Goal: Information Seeking & Learning: Learn about a topic

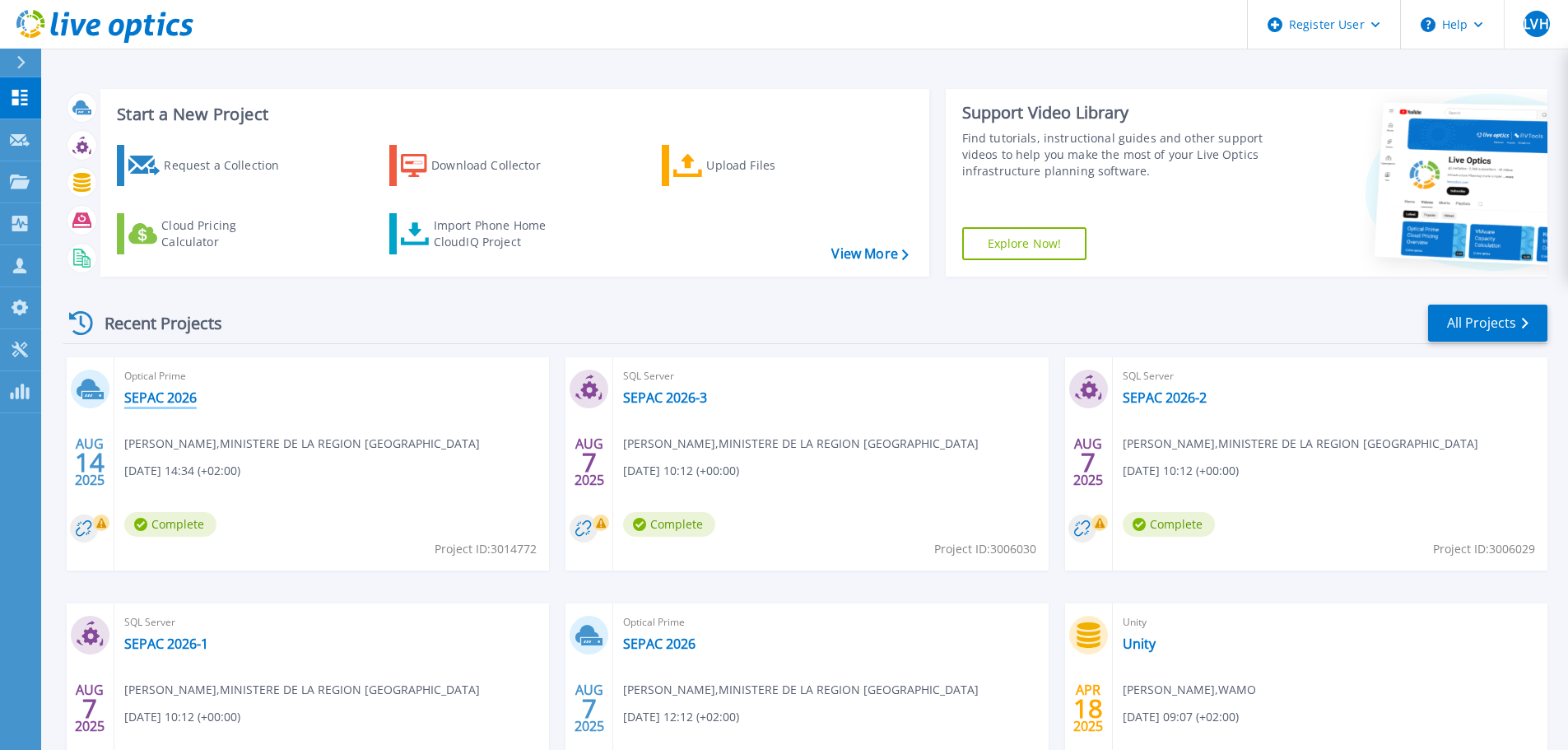
click at [190, 396] on link "SEPAC 2026" at bounding box center [160, 397] width 72 height 16
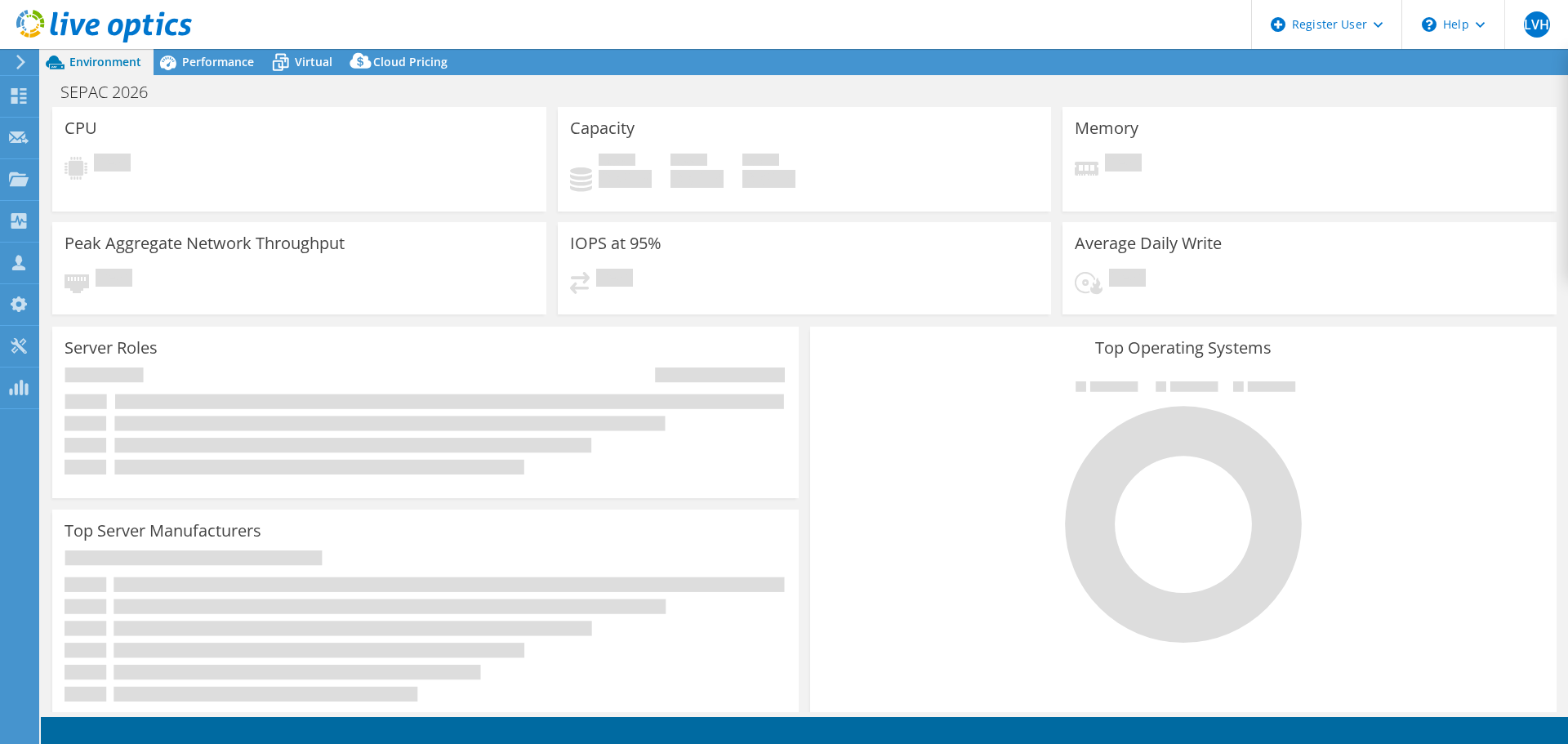
select select "USD"
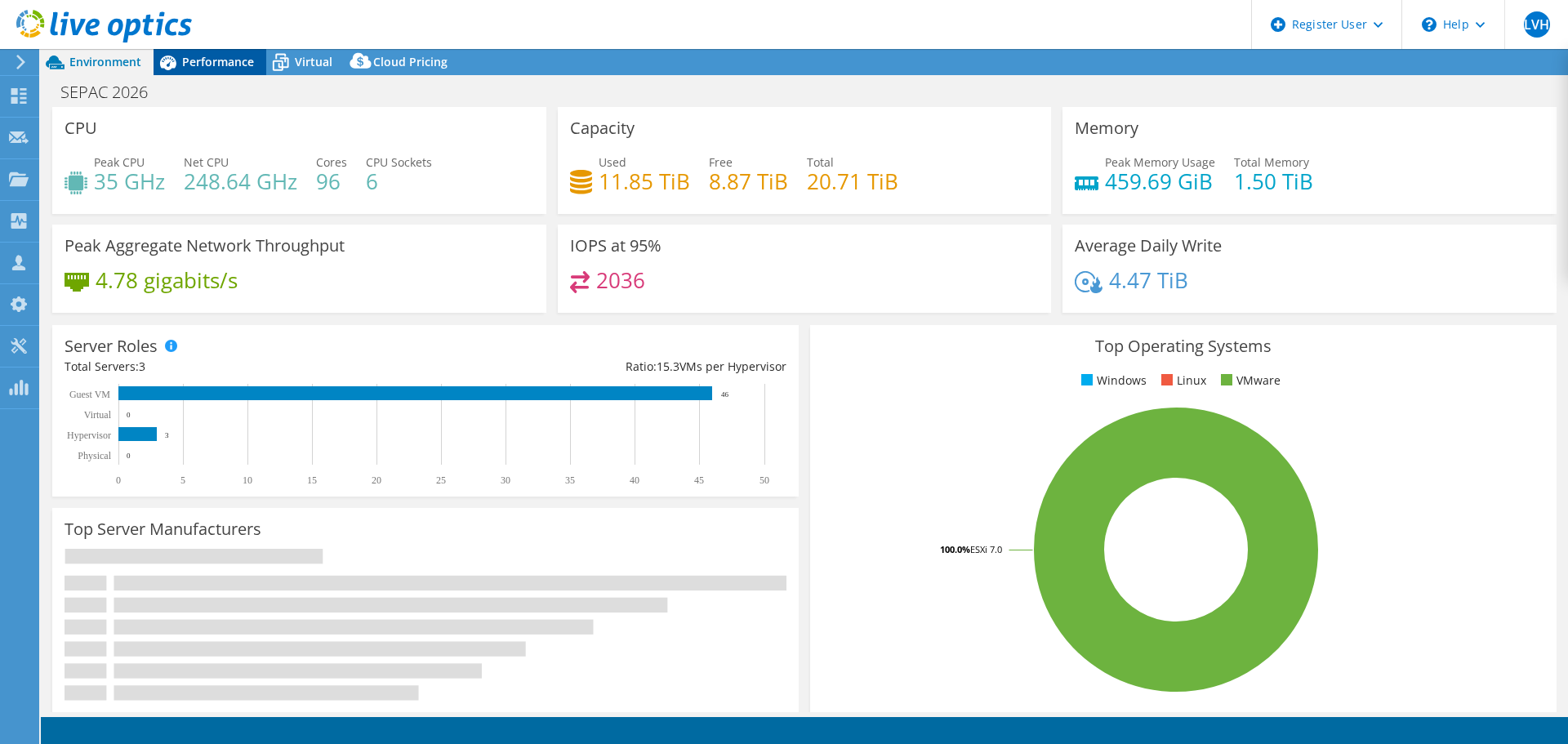
click at [199, 57] on span "Performance" at bounding box center [218, 61] width 72 height 15
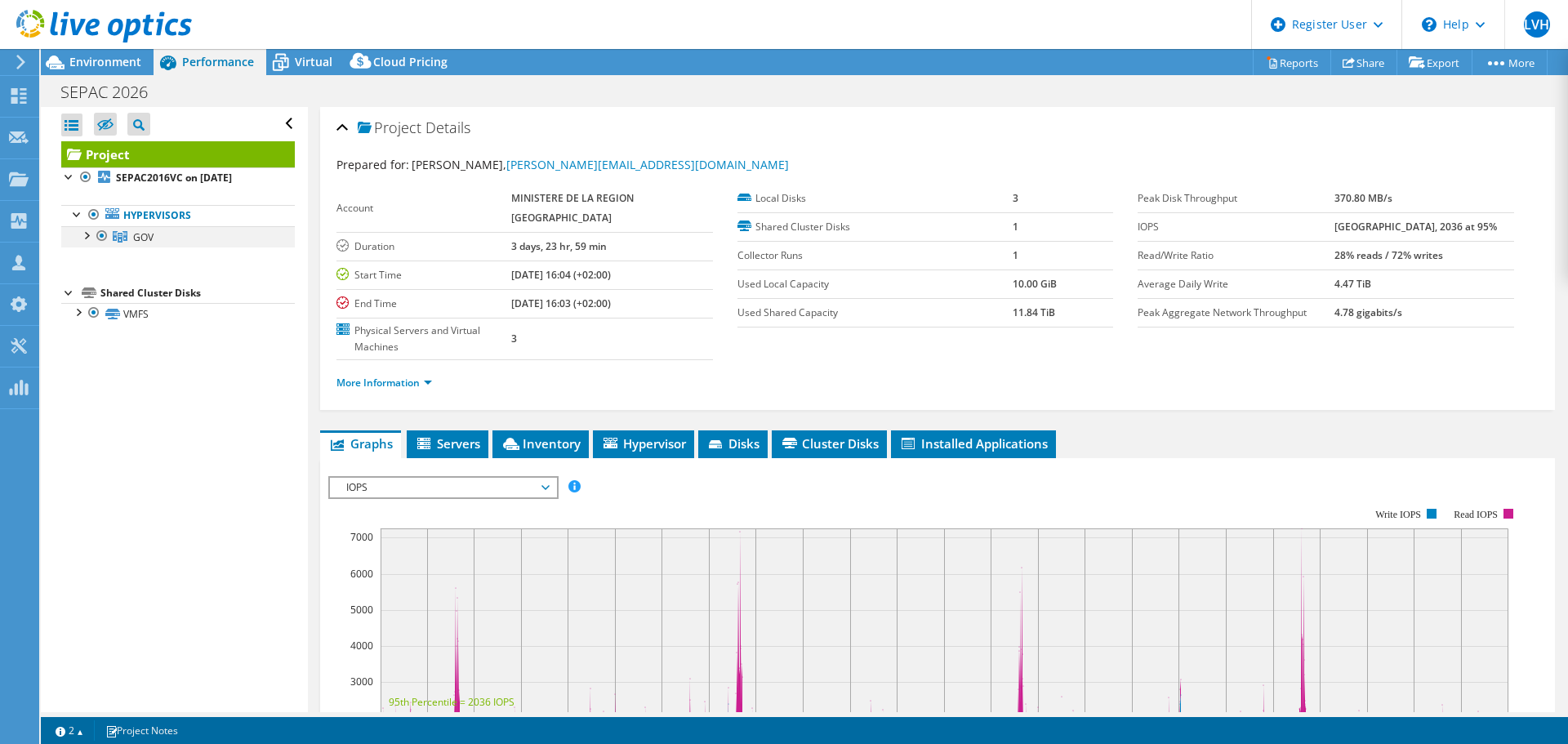
click at [85, 241] on div at bounding box center [85, 234] width 16 height 16
click at [159, 242] on link "GOV" at bounding box center [178, 237] width 233 height 22
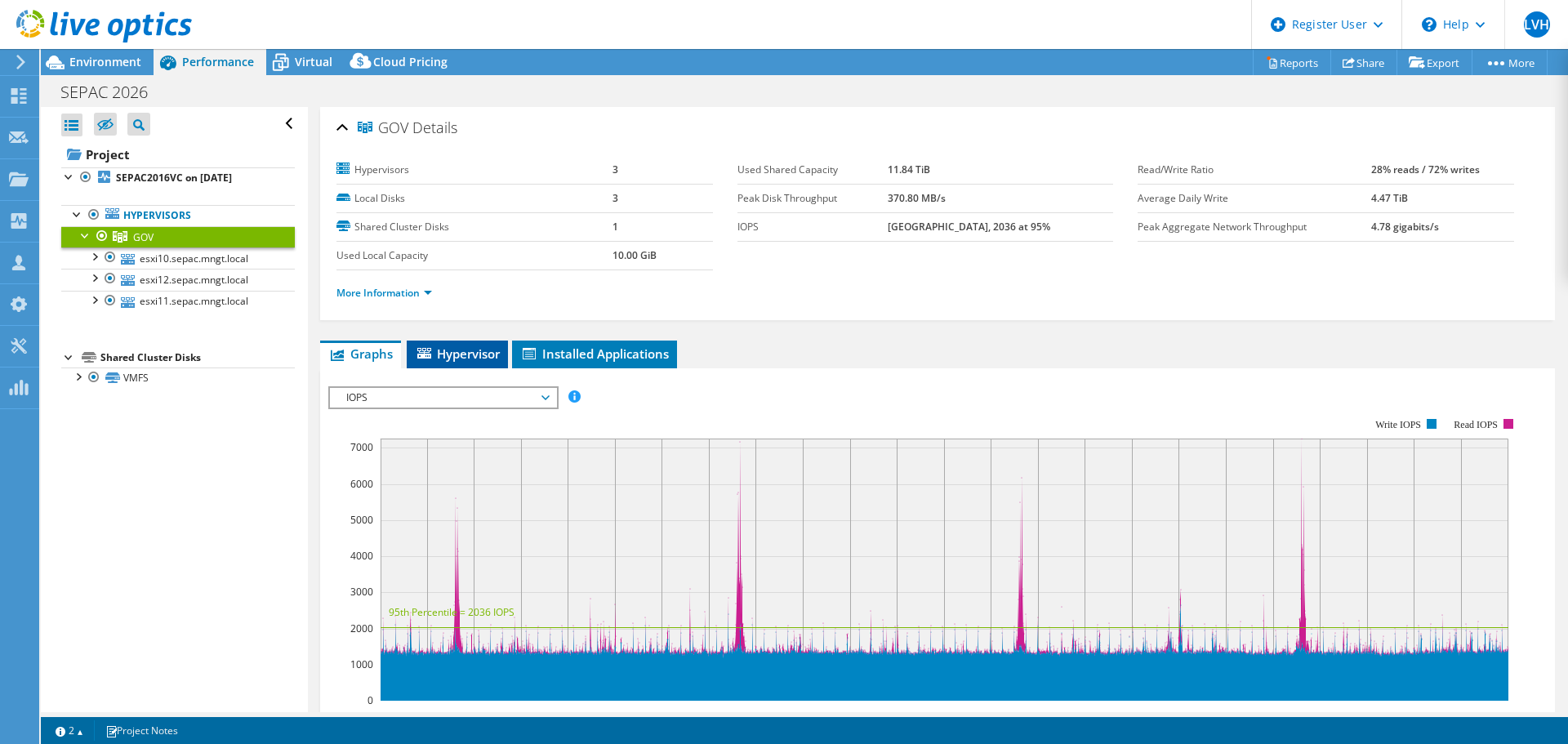
click at [489, 362] on li "Hypervisor" at bounding box center [457, 354] width 101 height 28
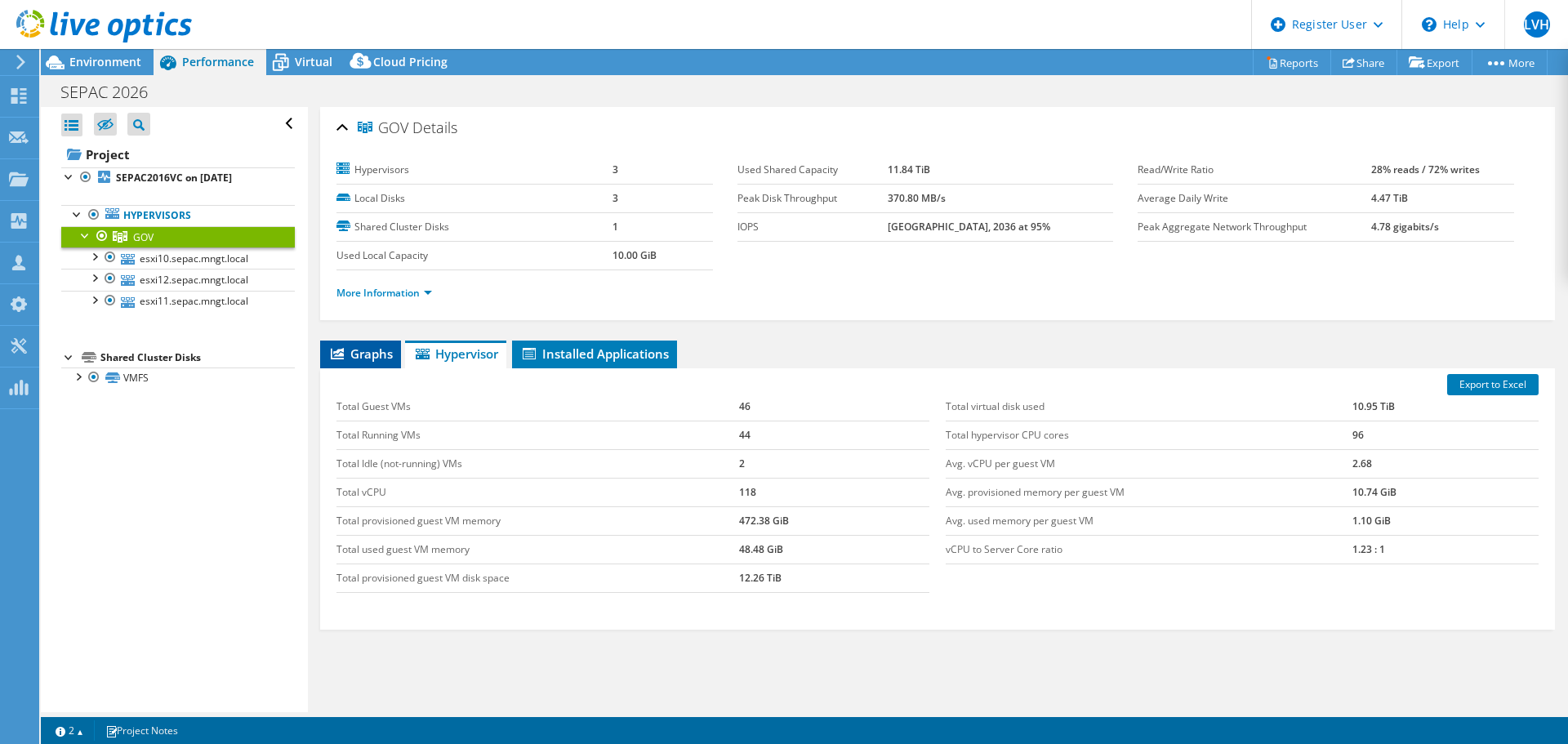
click at [392, 363] on li "Graphs" at bounding box center [361, 354] width 81 height 28
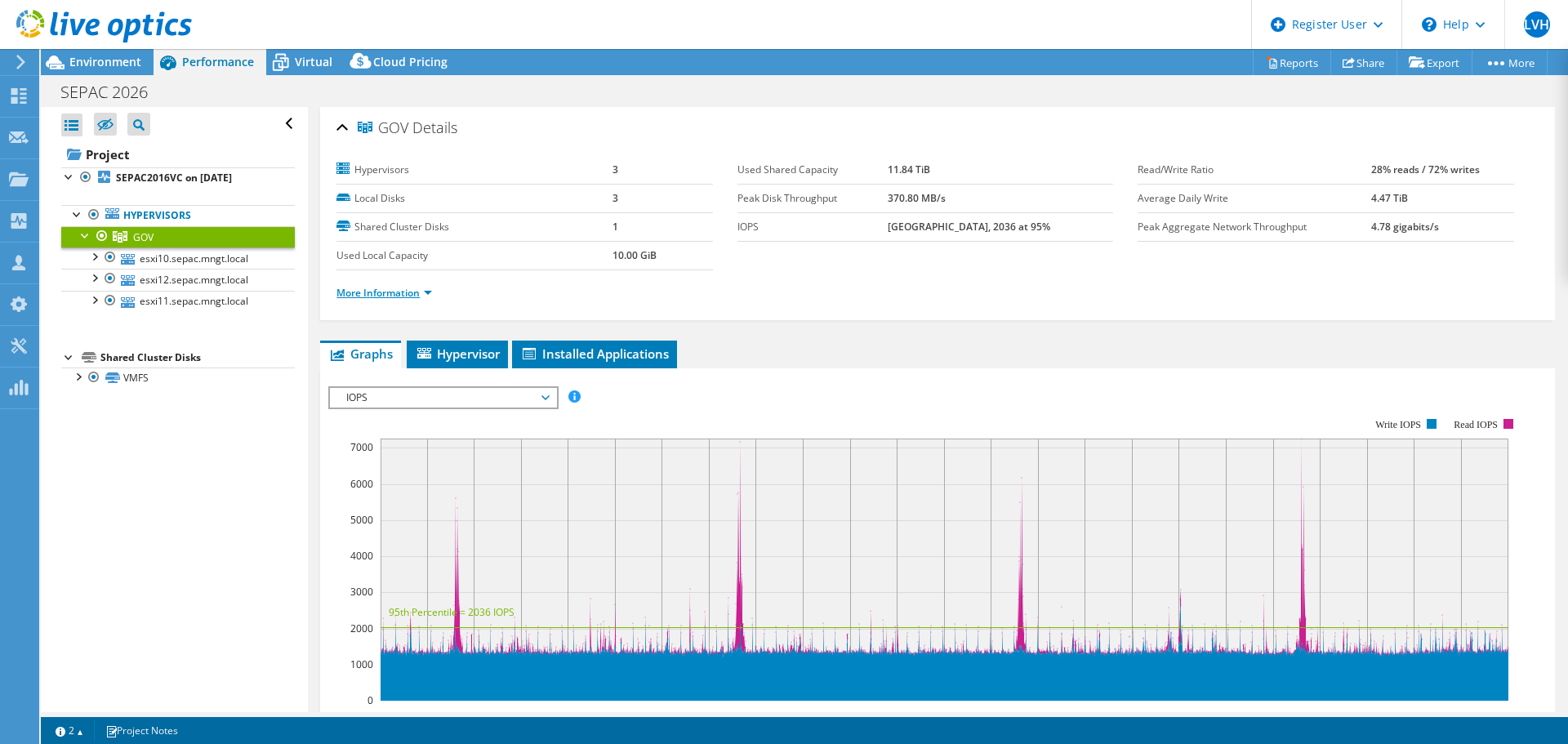
click at [404, 292] on link "More Information" at bounding box center [384, 292] width 95 height 13
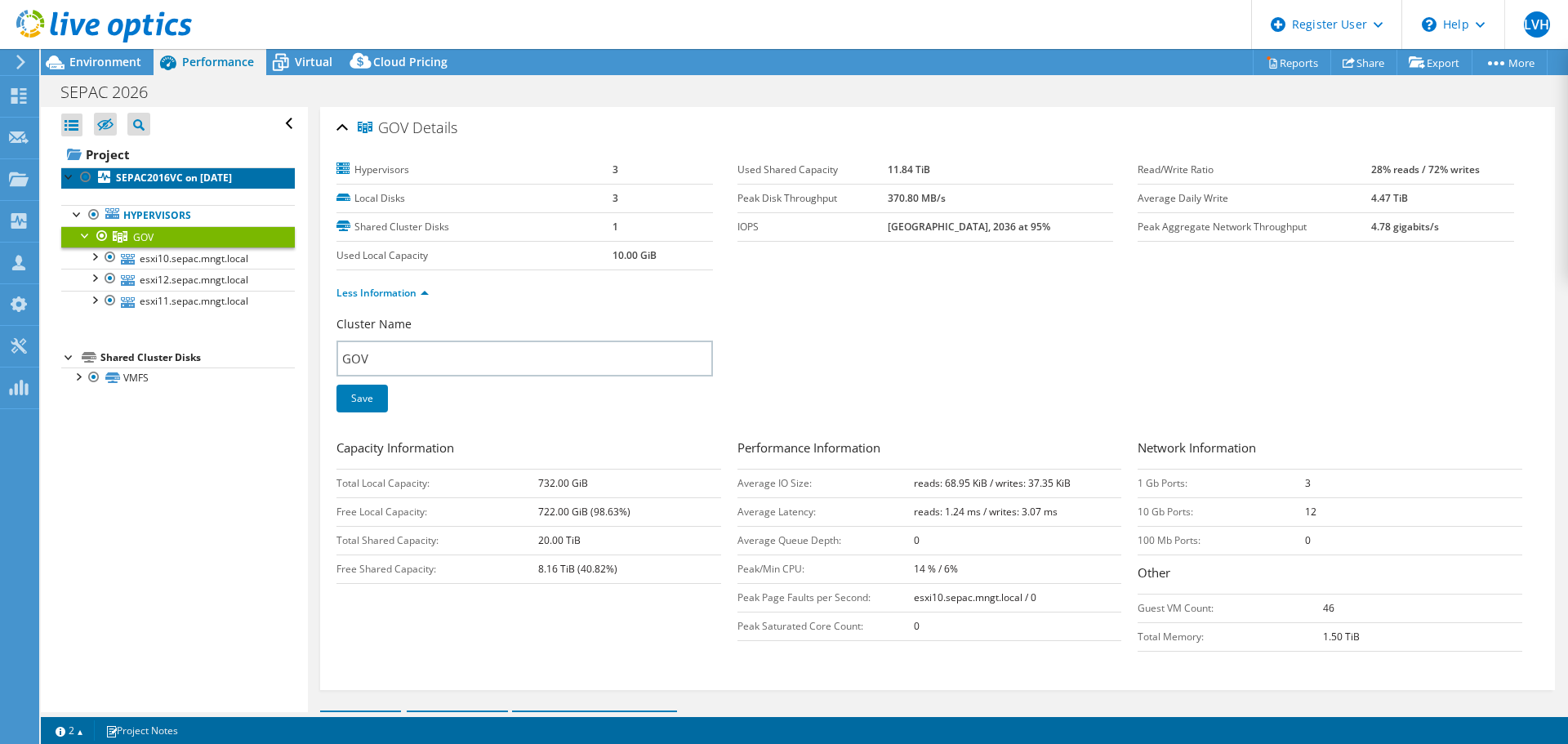
click at [208, 181] on b "SEPAC2016VC on [DATE]" at bounding box center [173, 177] width 116 height 13
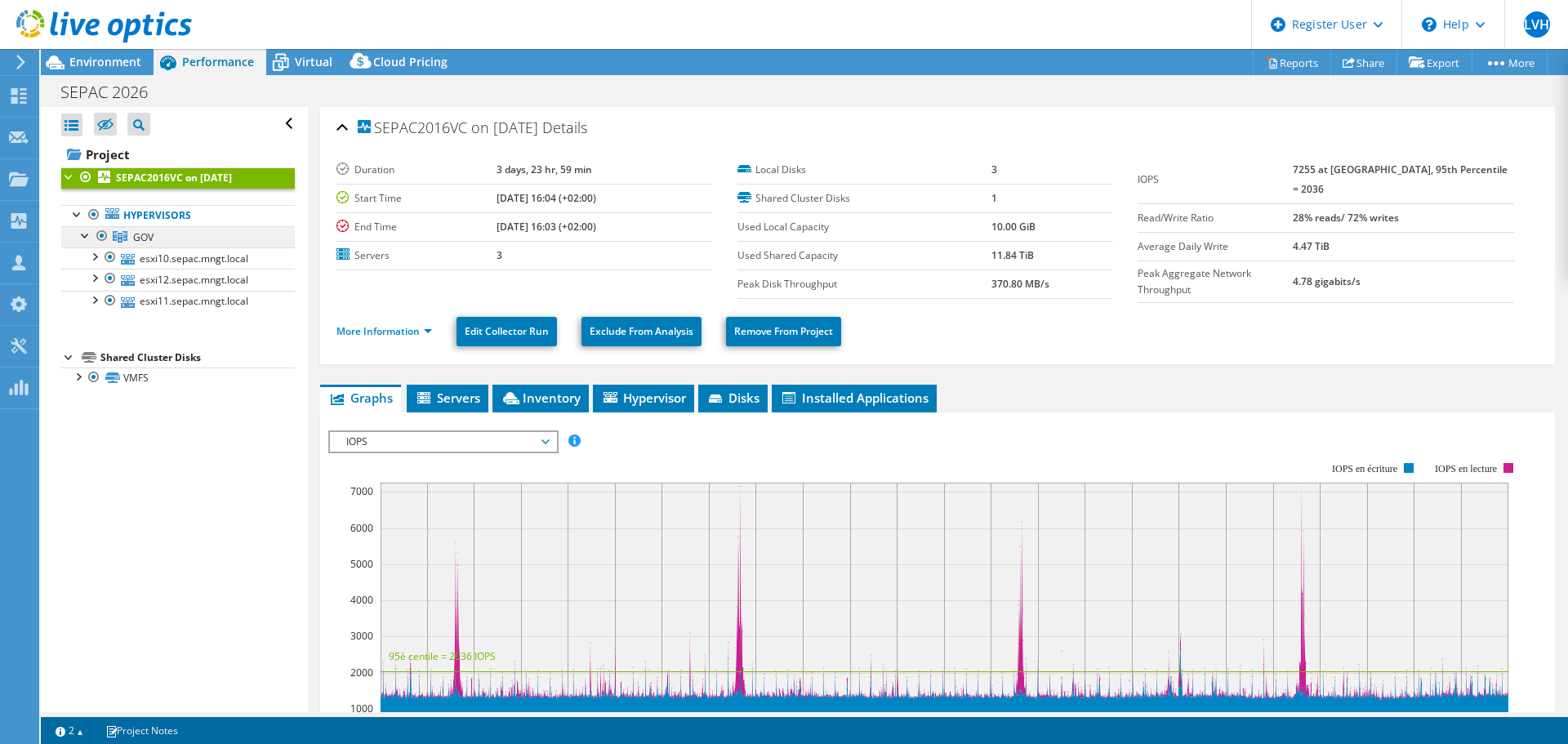
click at [166, 242] on link "GOV" at bounding box center [178, 237] width 233 height 22
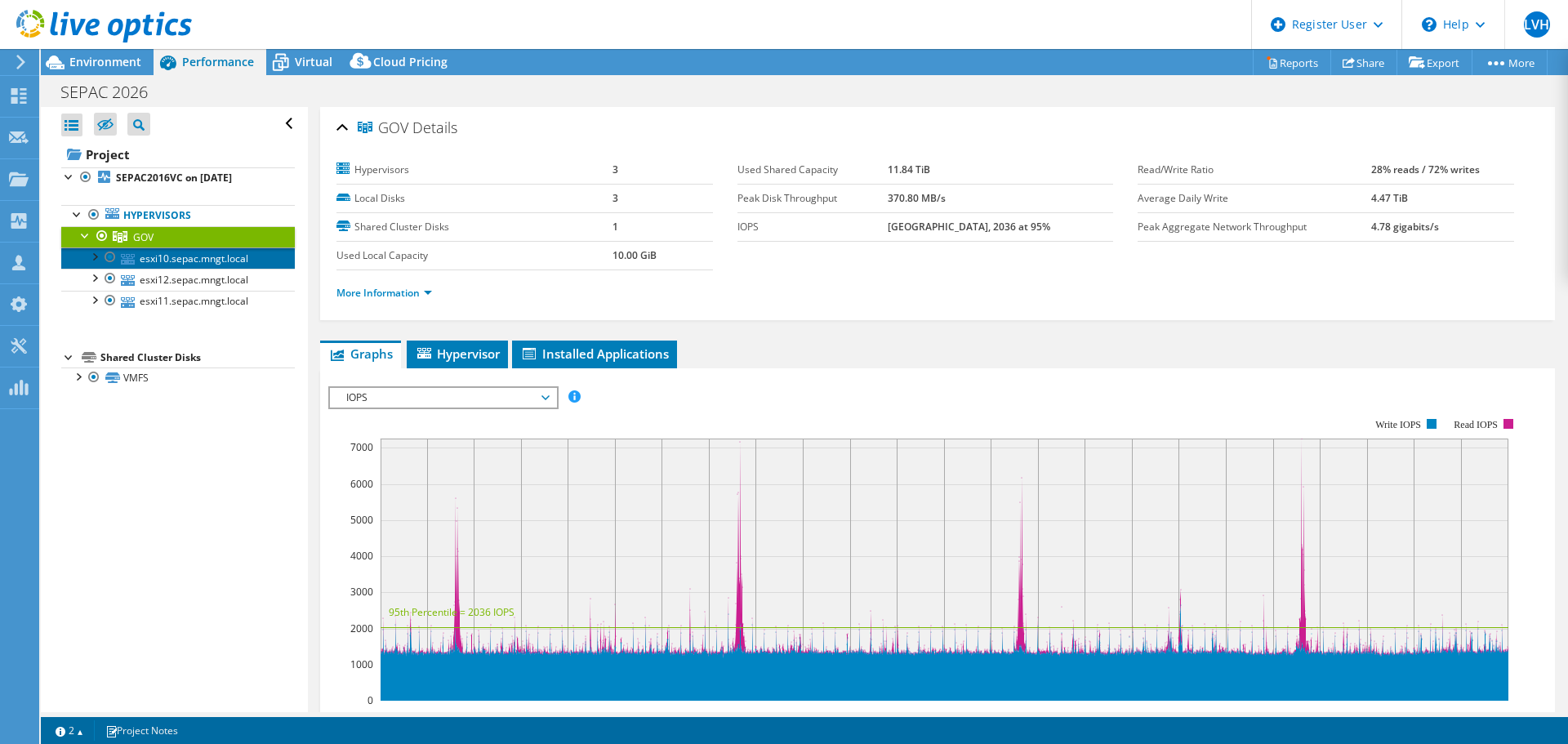
click at [175, 251] on link "esxi10.sepac.mngt.local" at bounding box center [178, 258] width 233 height 22
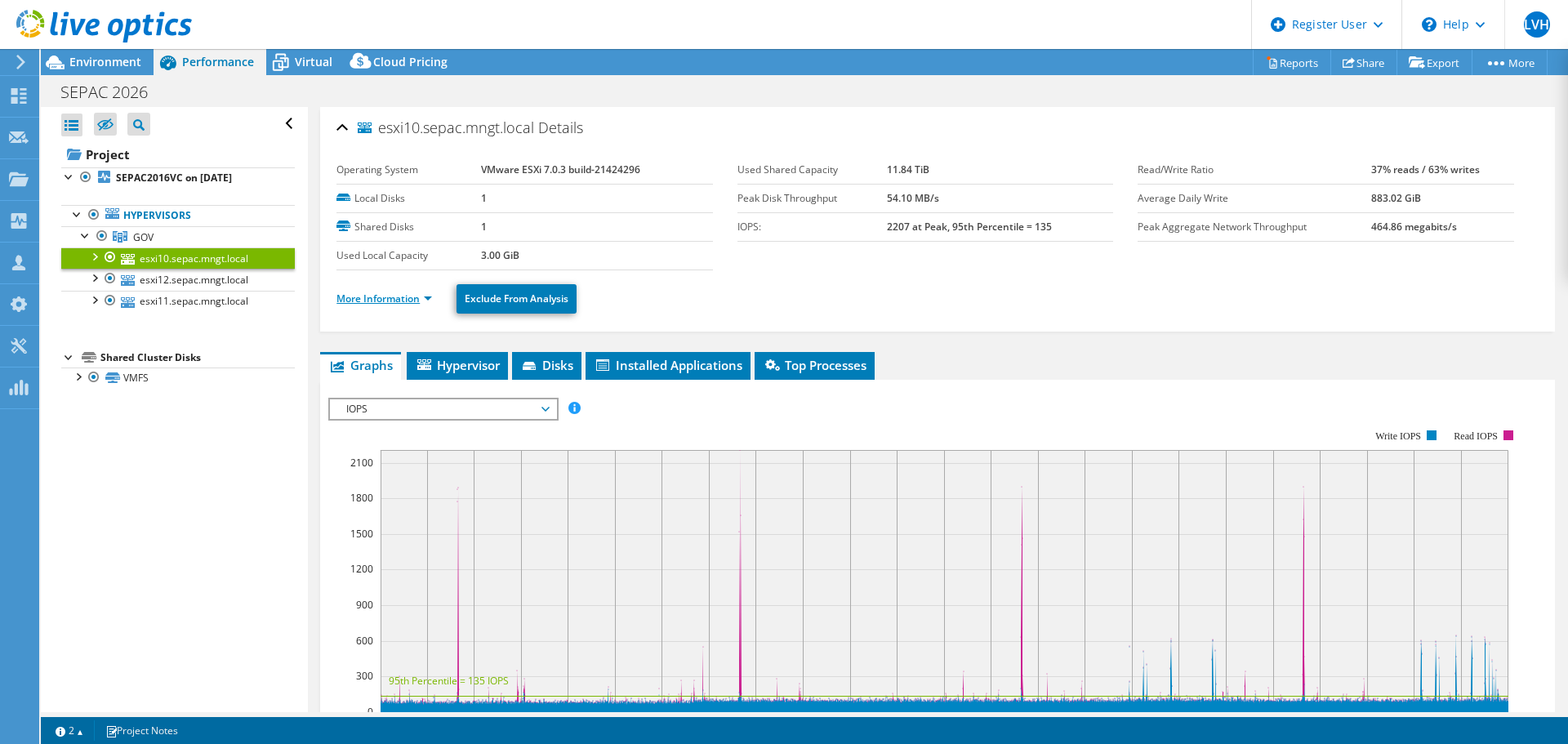
click at [372, 293] on link "More Information" at bounding box center [384, 298] width 95 height 13
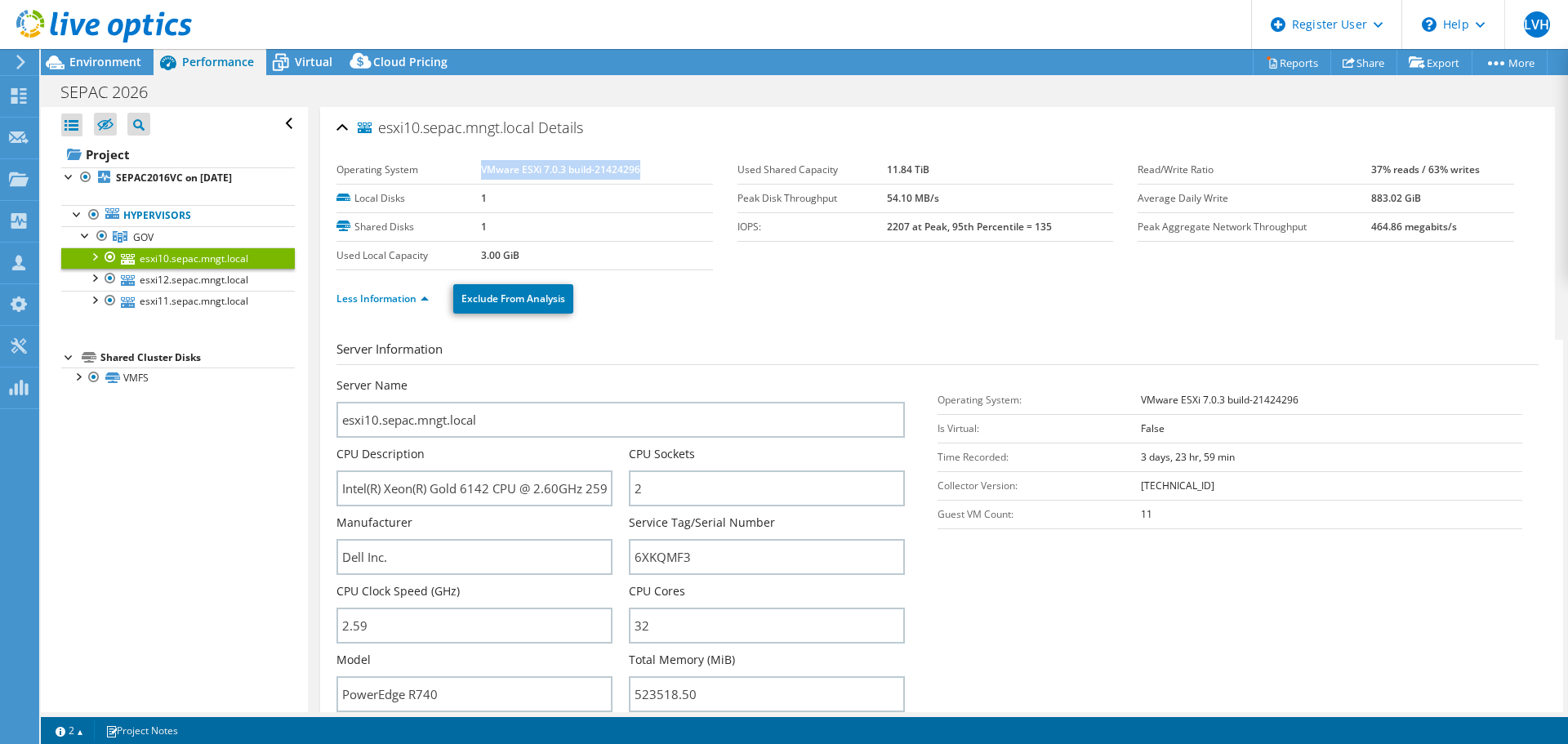
drag, startPoint x: 643, startPoint y: 171, endPoint x: 480, endPoint y: 166, distance: 163.1
click at [481, 166] on td "VMware ESXi 7.0.3 build-21424296" at bounding box center [596, 171] width 231 height 29
copy b "VMware ESXi 7.0.3 build-21424296"
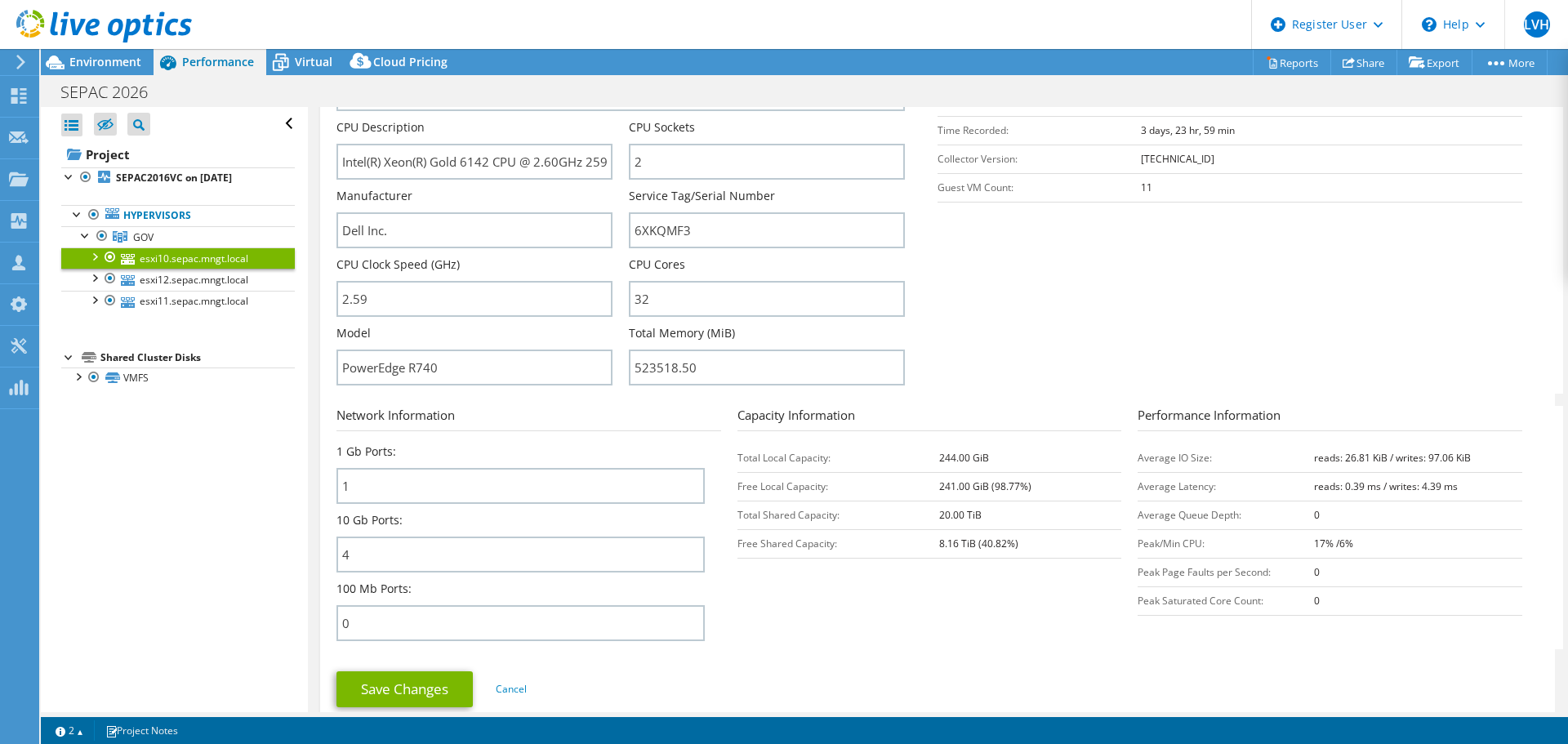
scroll to position [735, 0]
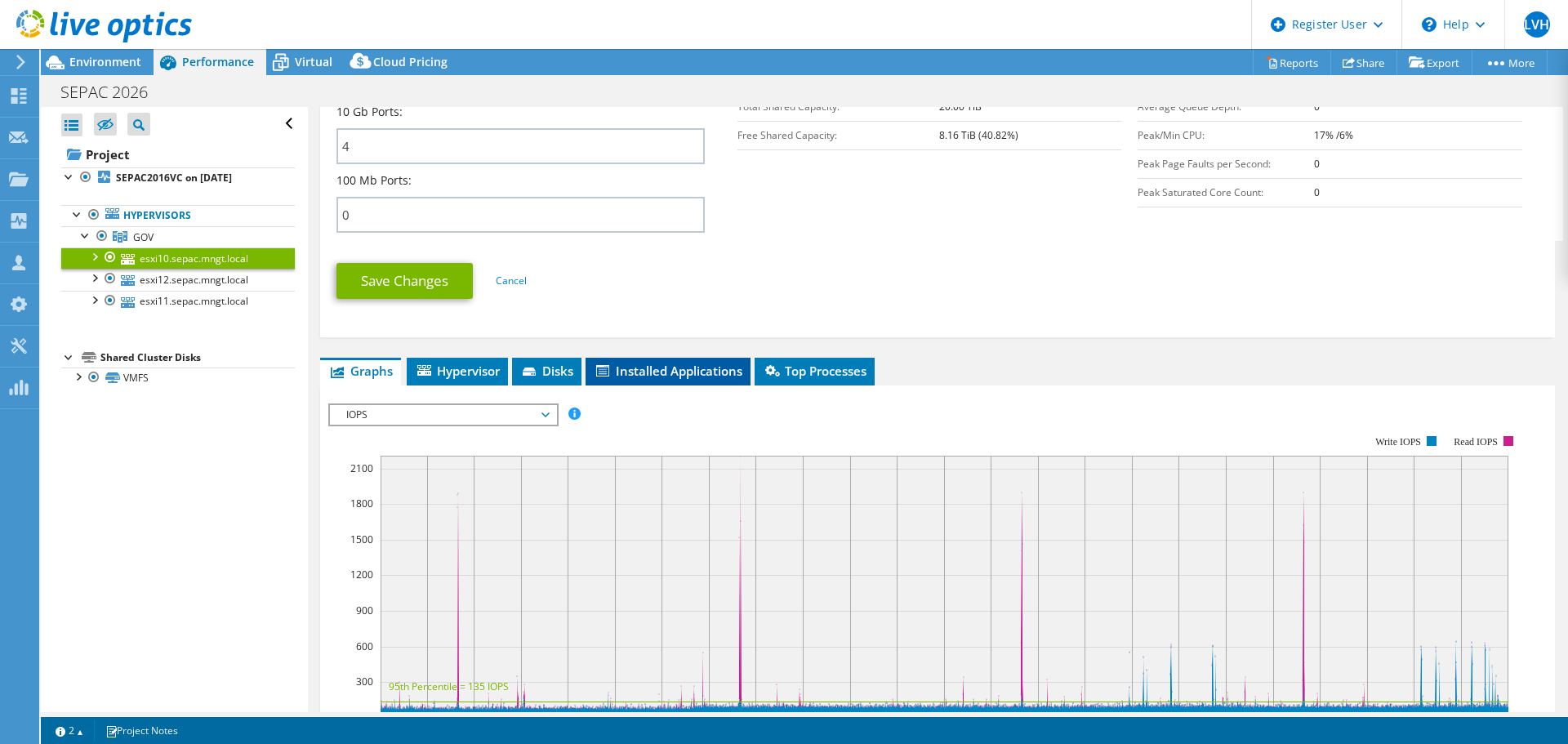
click at [655, 370] on span "Installed Applications" at bounding box center [668, 371] width 149 height 16
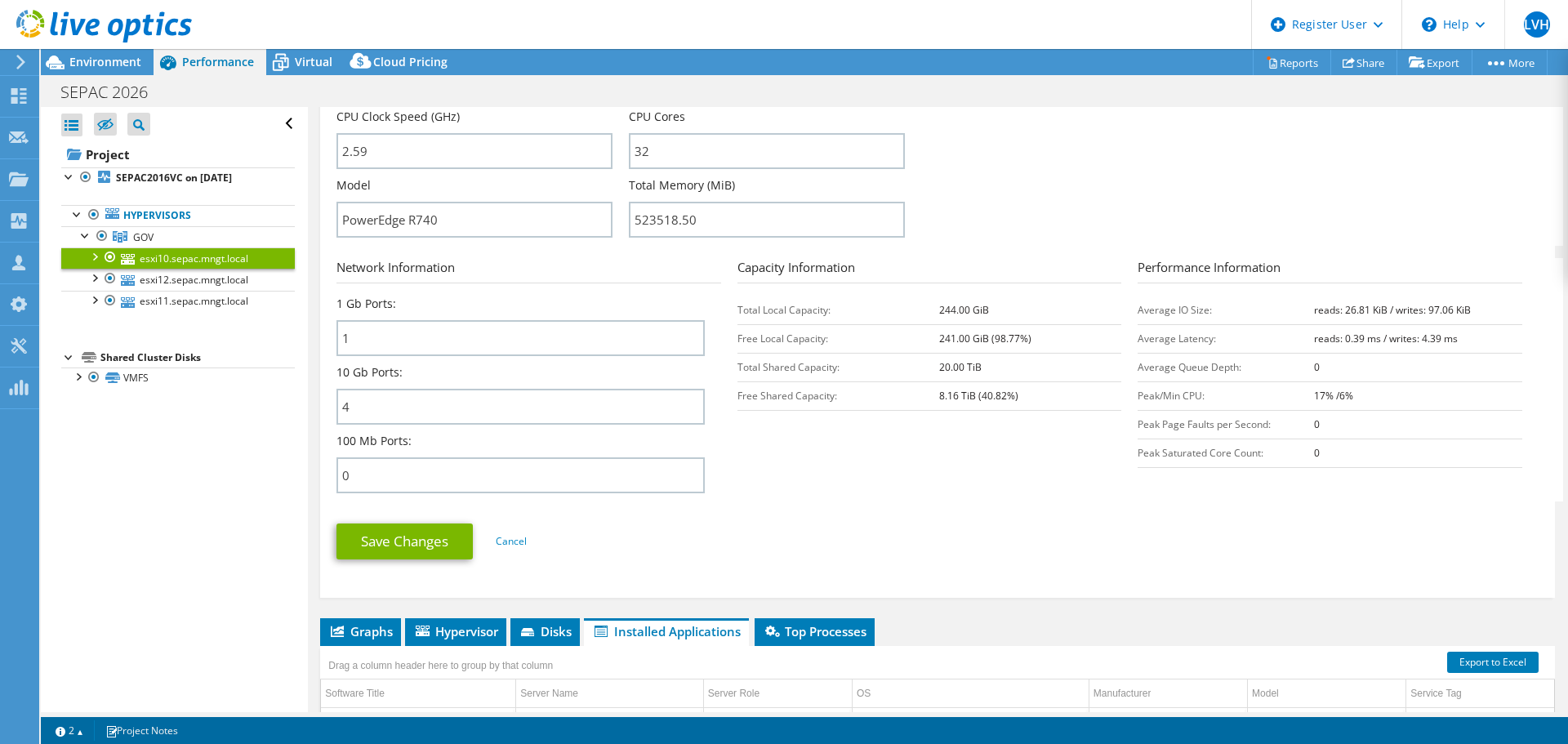
scroll to position [0, 0]
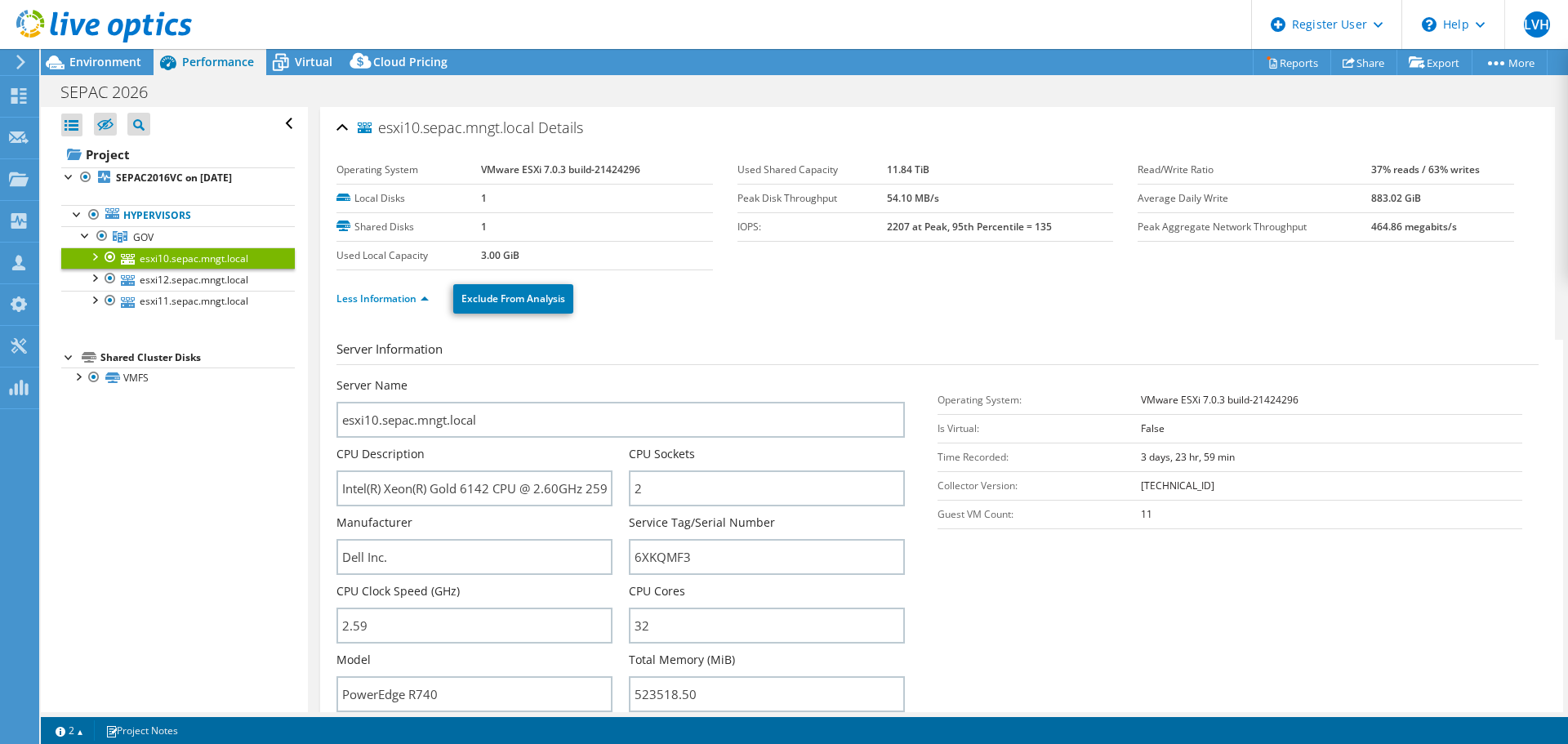
drag, startPoint x: 378, startPoint y: 133, endPoint x: 507, endPoint y: 140, distance: 129.2
click at [507, 140] on h2 "esxi10.sepac.mngt.local Details" at bounding box center [460, 127] width 247 height 32
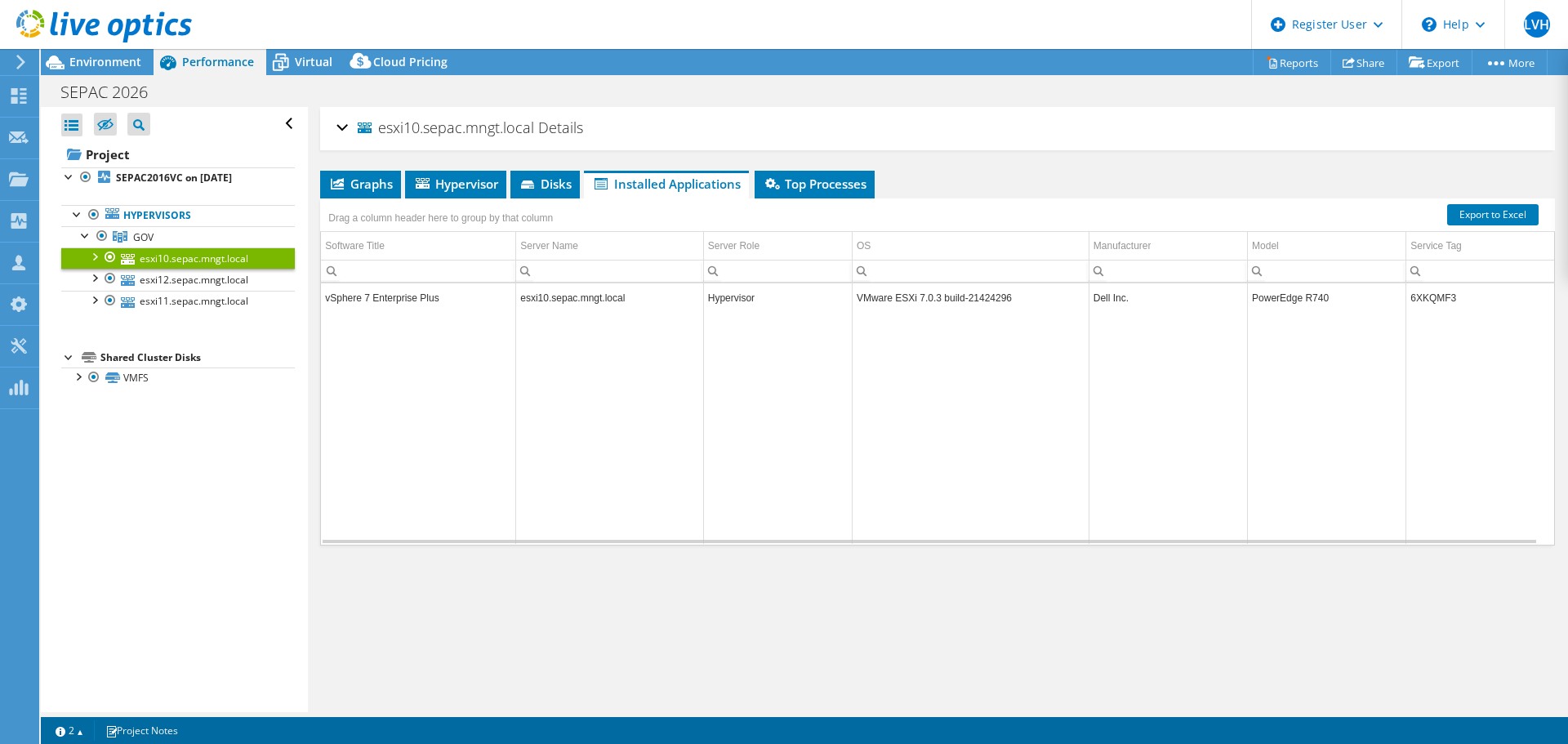
copy span "esxi10.sepac.mngt.local"
click at [344, 122] on div "esxi10.sepac.mngt.local Details" at bounding box center [938, 128] width 1202 height 35
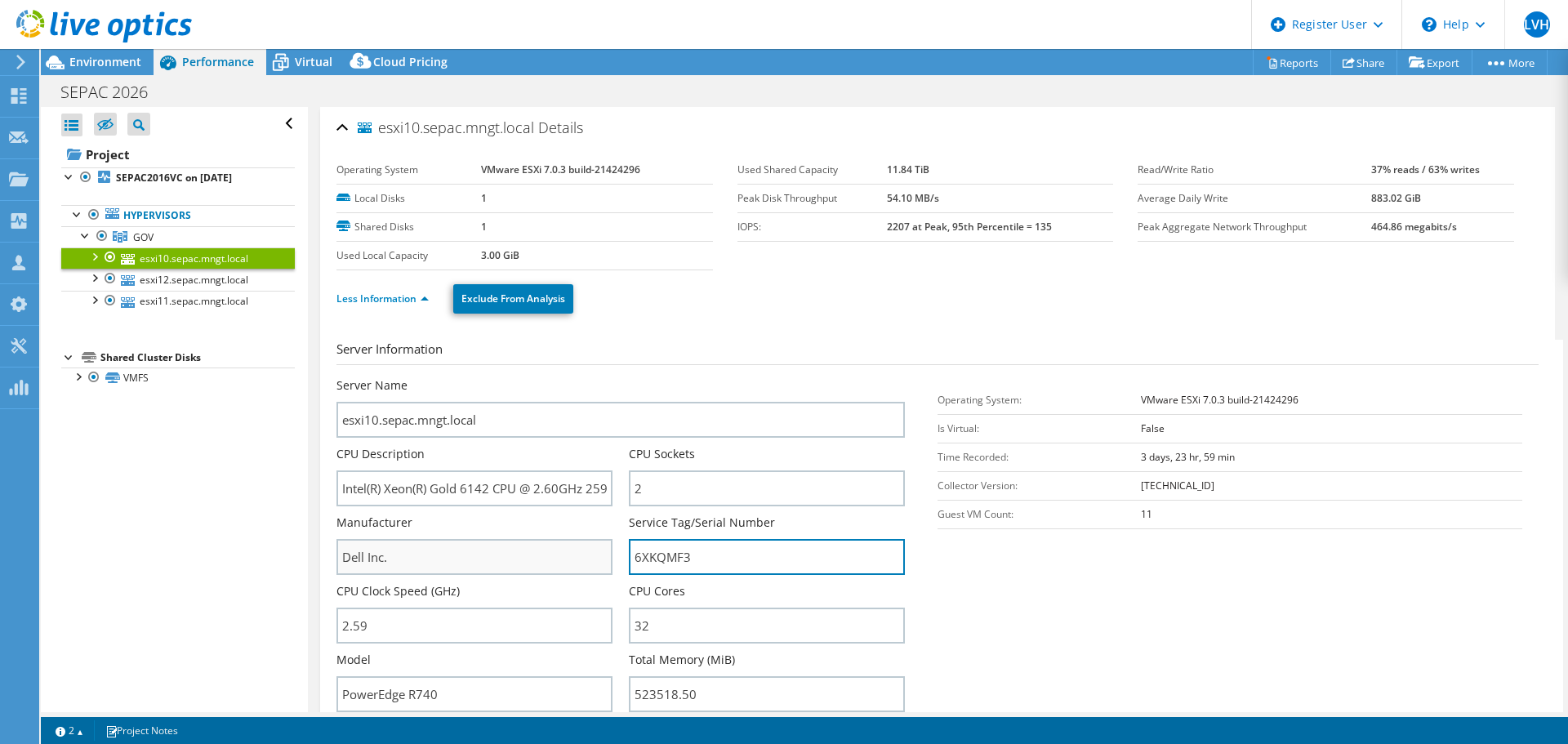
drag, startPoint x: 696, startPoint y: 556, endPoint x: 578, endPoint y: 560, distance: 118.1
click at [578, 377] on div "Server Name esxi10.sepac.mngt.local CPU Description Intel(R) Xeon(R) Gold 6142 …" at bounding box center [629, 377] width 585 height 0
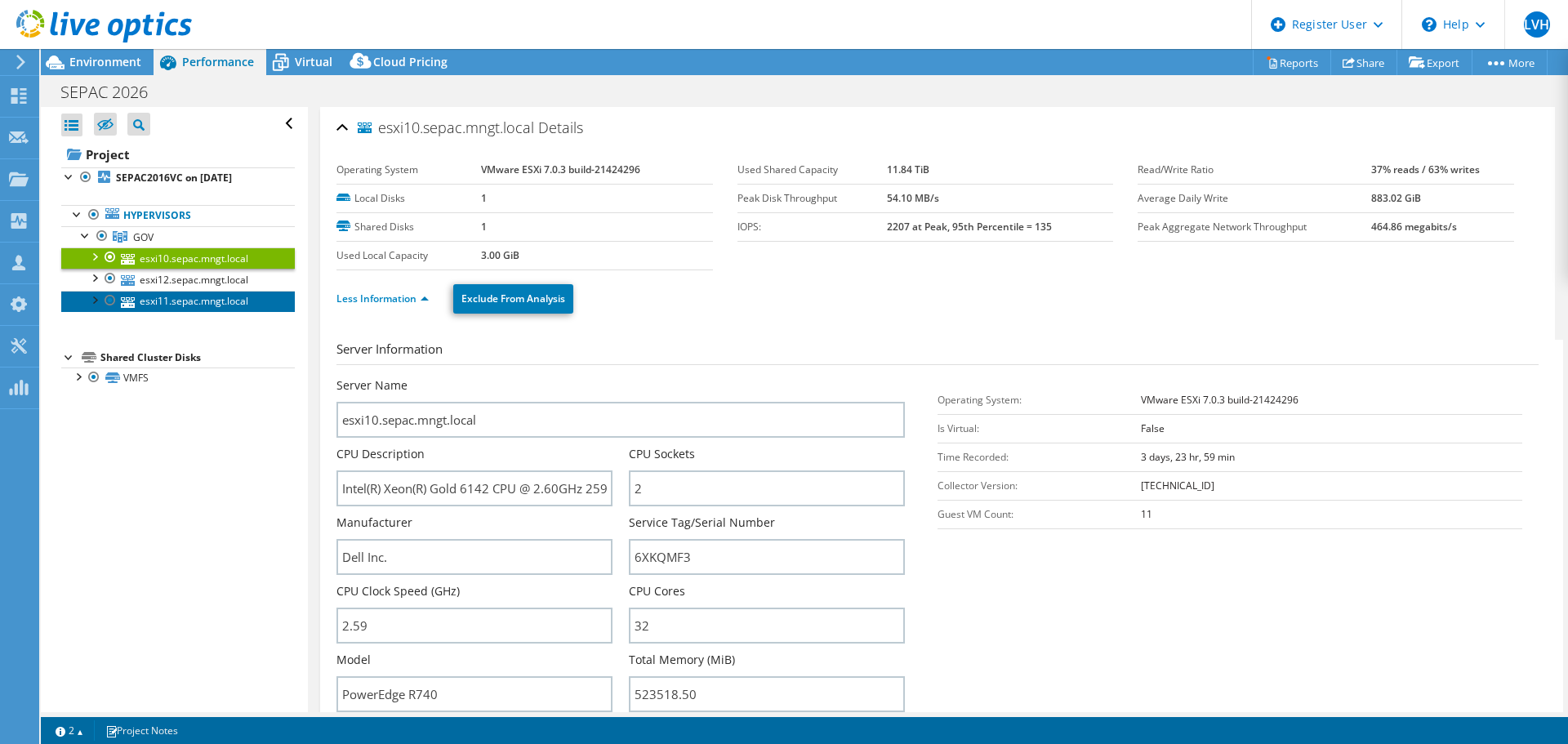
click at [158, 310] on link "esxi11.sepac.mngt.local" at bounding box center [178, 302] width 233 height 22
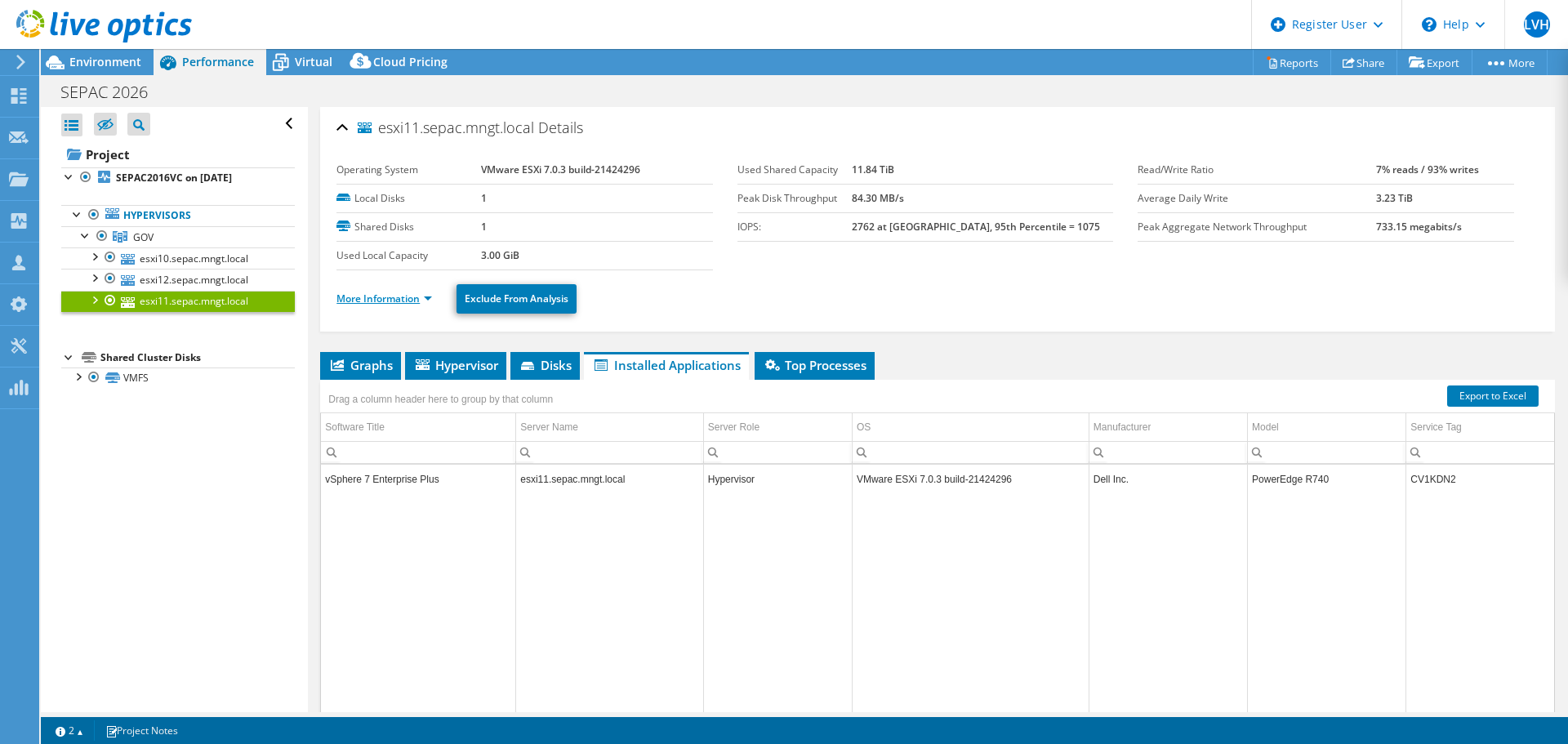
click at [381, 304] on link "More Information" at bounding box center [384, 298] width 95 height 13
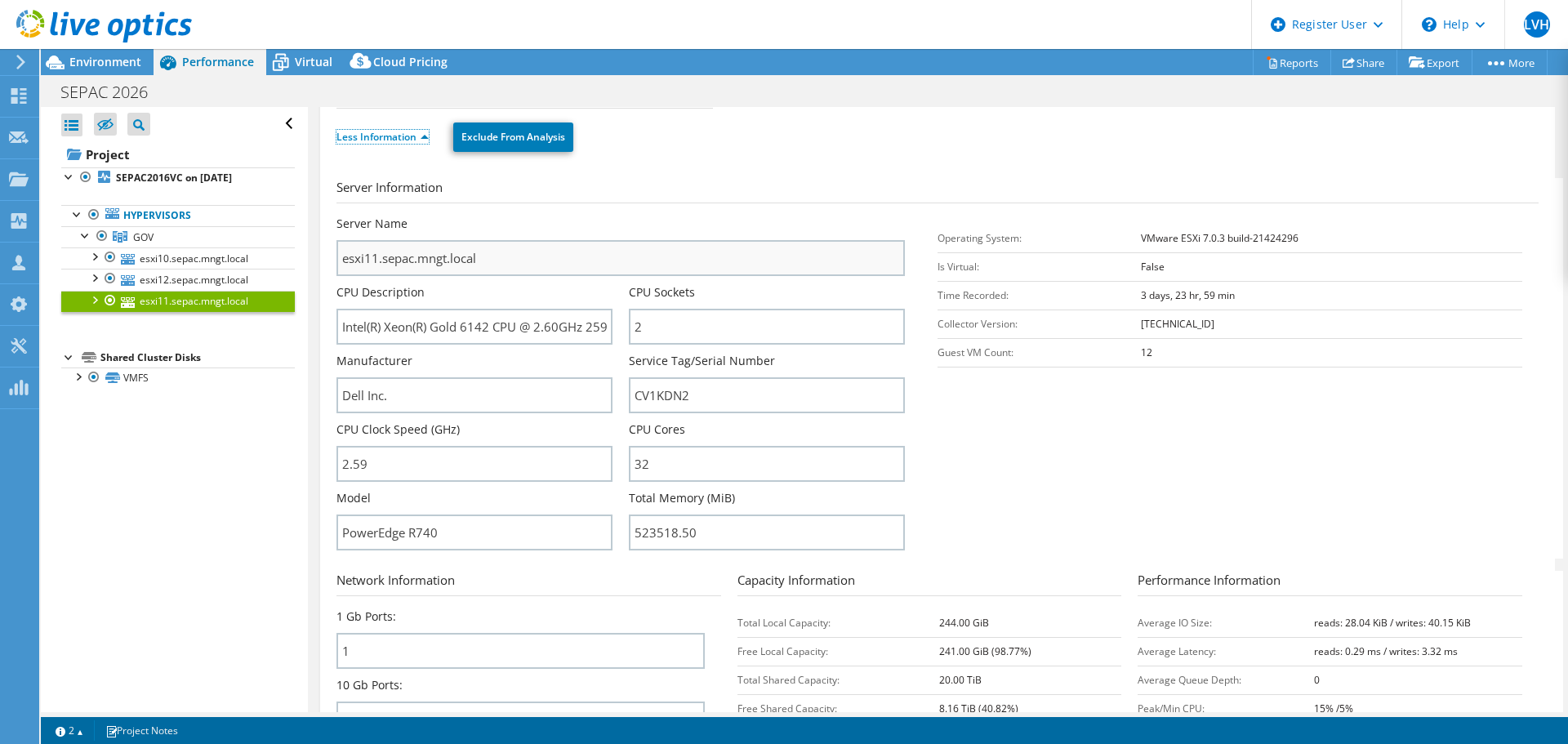
scroll to position [163, 0]
drag, startPoint x: 710, startPoint y: 398, endPoint x: 600, endPoint y: 400, distance: 110.0
click at [600, 214] on div "Server Name esxi11.sepac.mngt.local CPU Description Intel(R) Xeon(R) Gold 6142 …" at bounding box center [629, 214] width 585 height 0
click at [185, 277] on link "esxi12.sepac.mngt.local" at bounding box center [178, 279] width 233 height 22
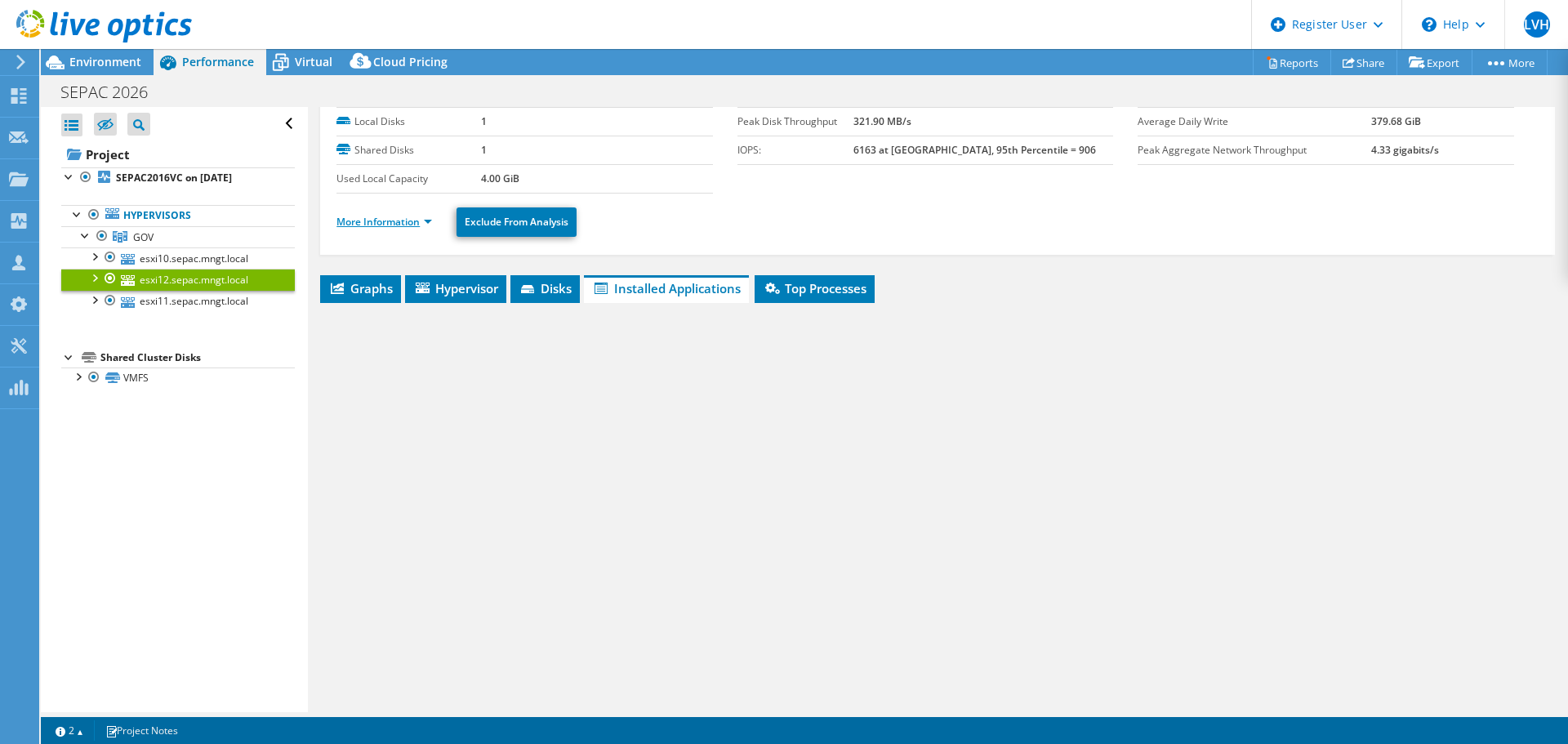
scroll to position [76, 0]
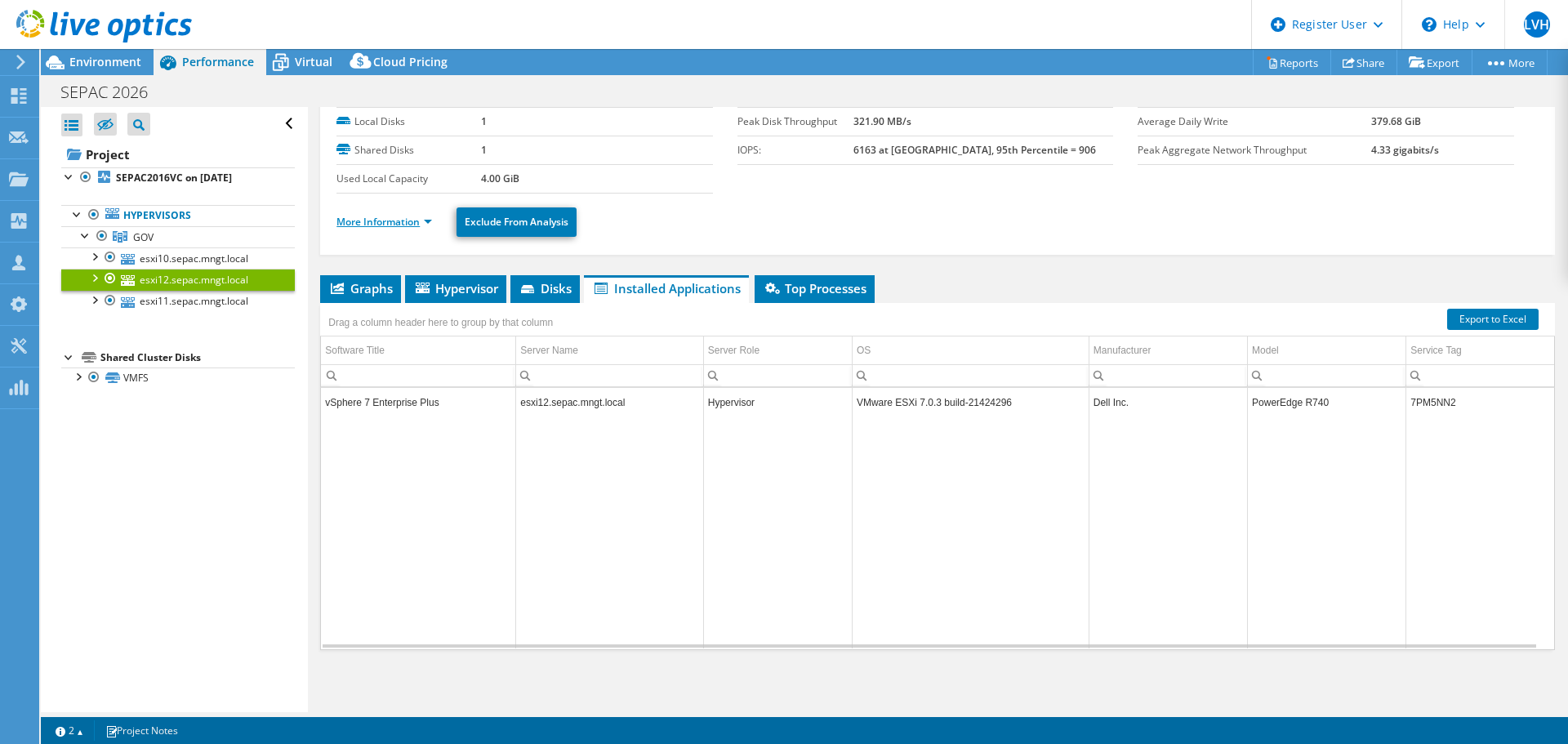
click at [392, 222] on link "More Information" at bounding box center [384, 221] width 95 height 13
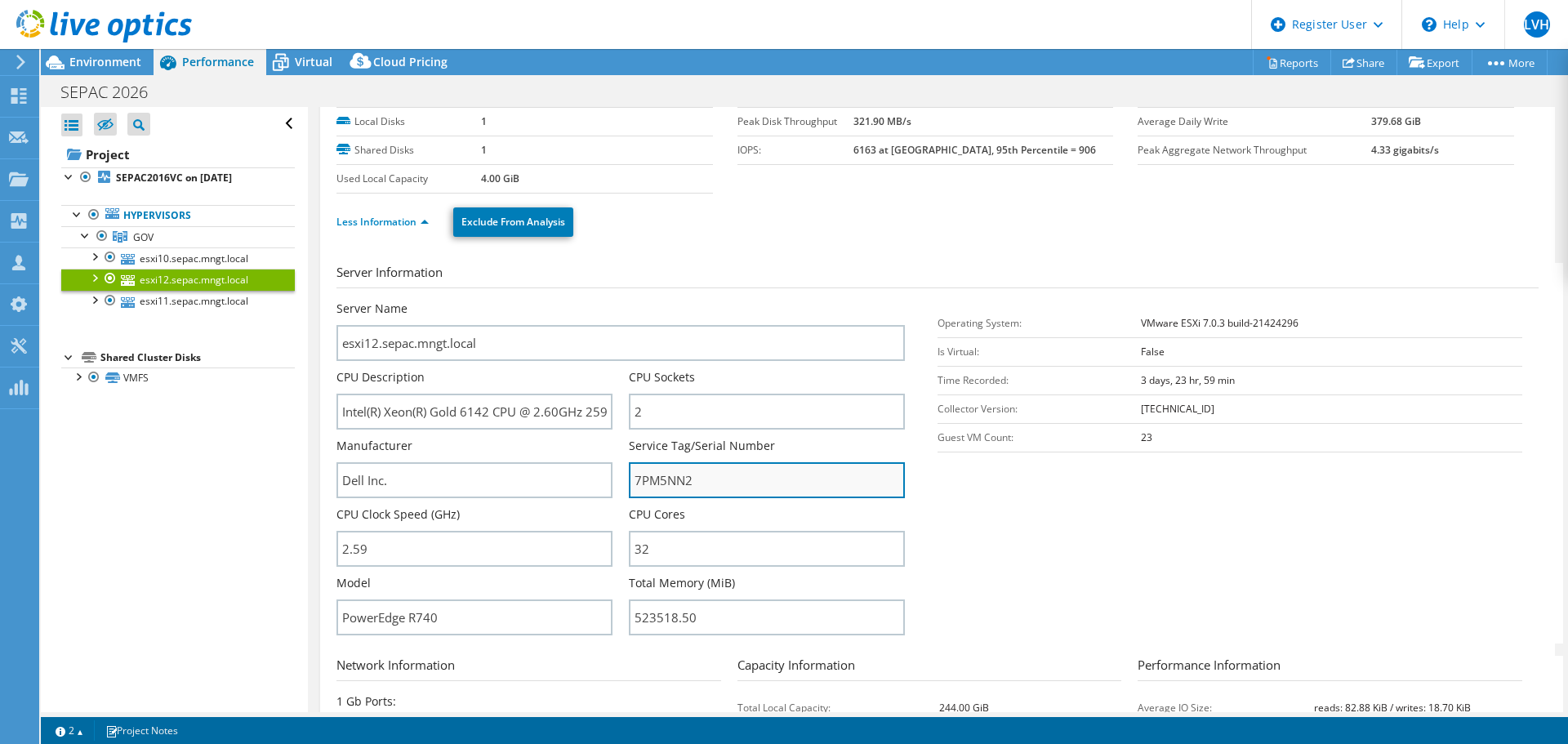
click at [673, 486] on input "7PM5NN2" at bounding box center [766, 480] width 276 height 36
click at [145, 244] on link "GOV" at bounding box center [178, 237] width 233 height 22
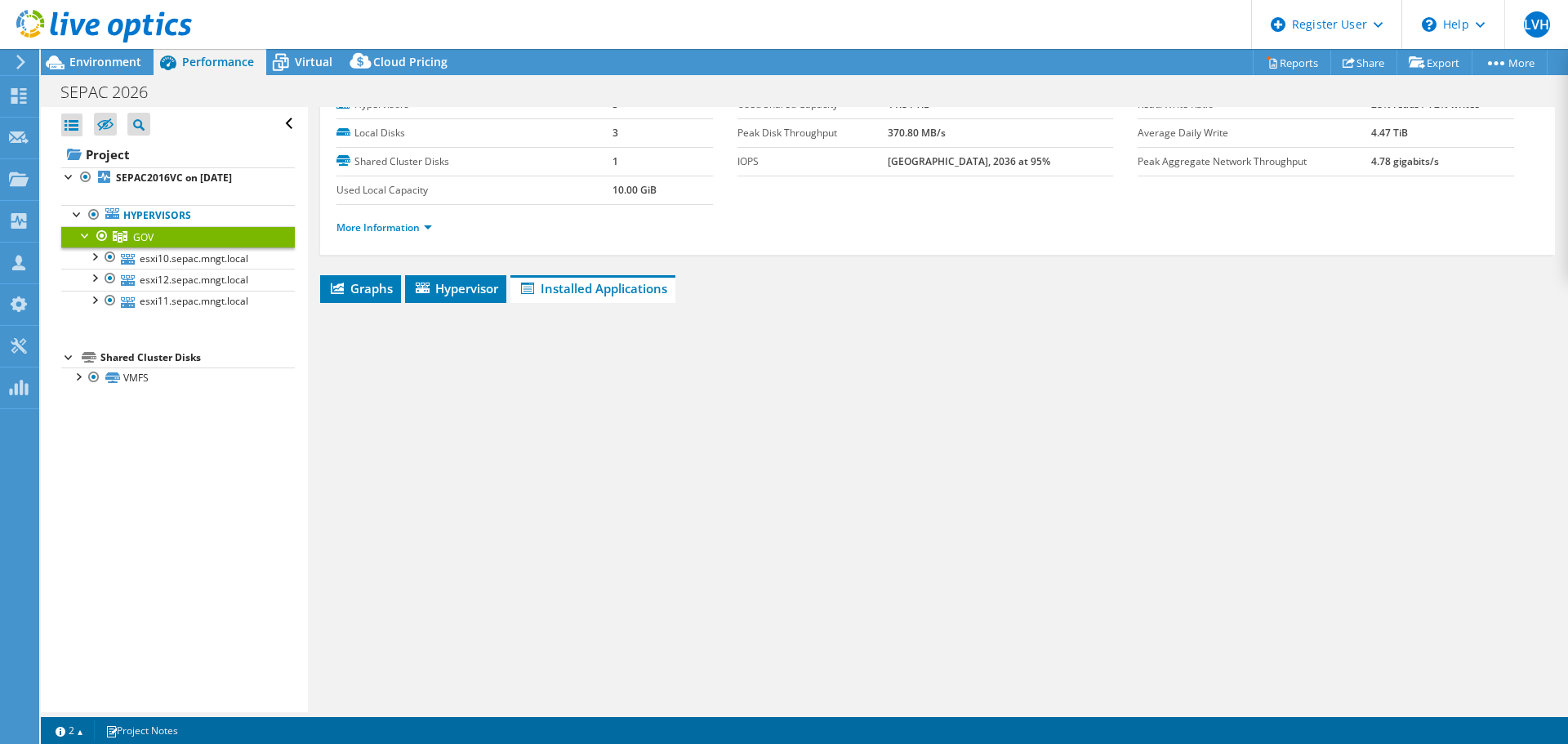
scroll to position [66, 0]
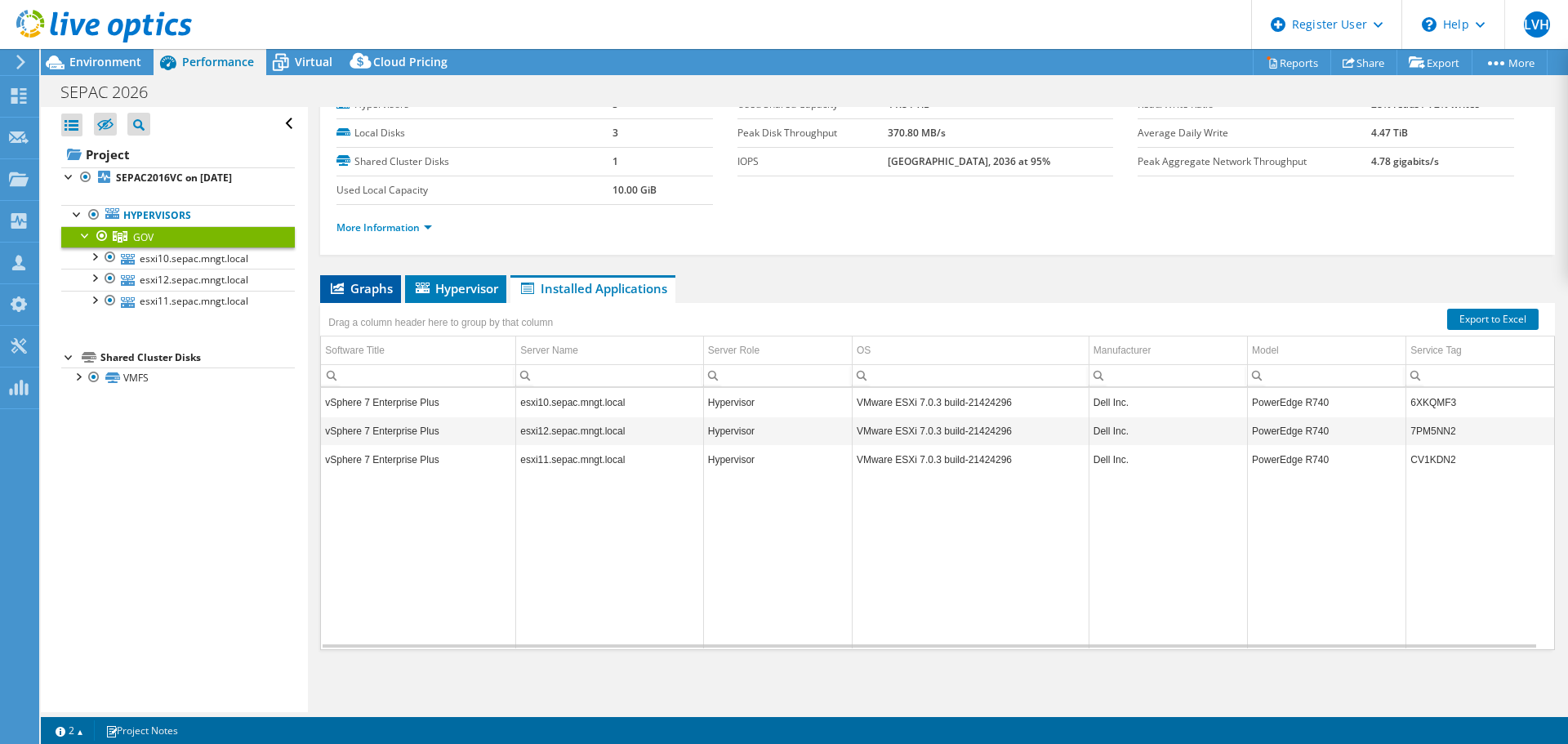
click at [342, 295] on span "Graphs" at bounding box center [361, 288] width 65 height 16
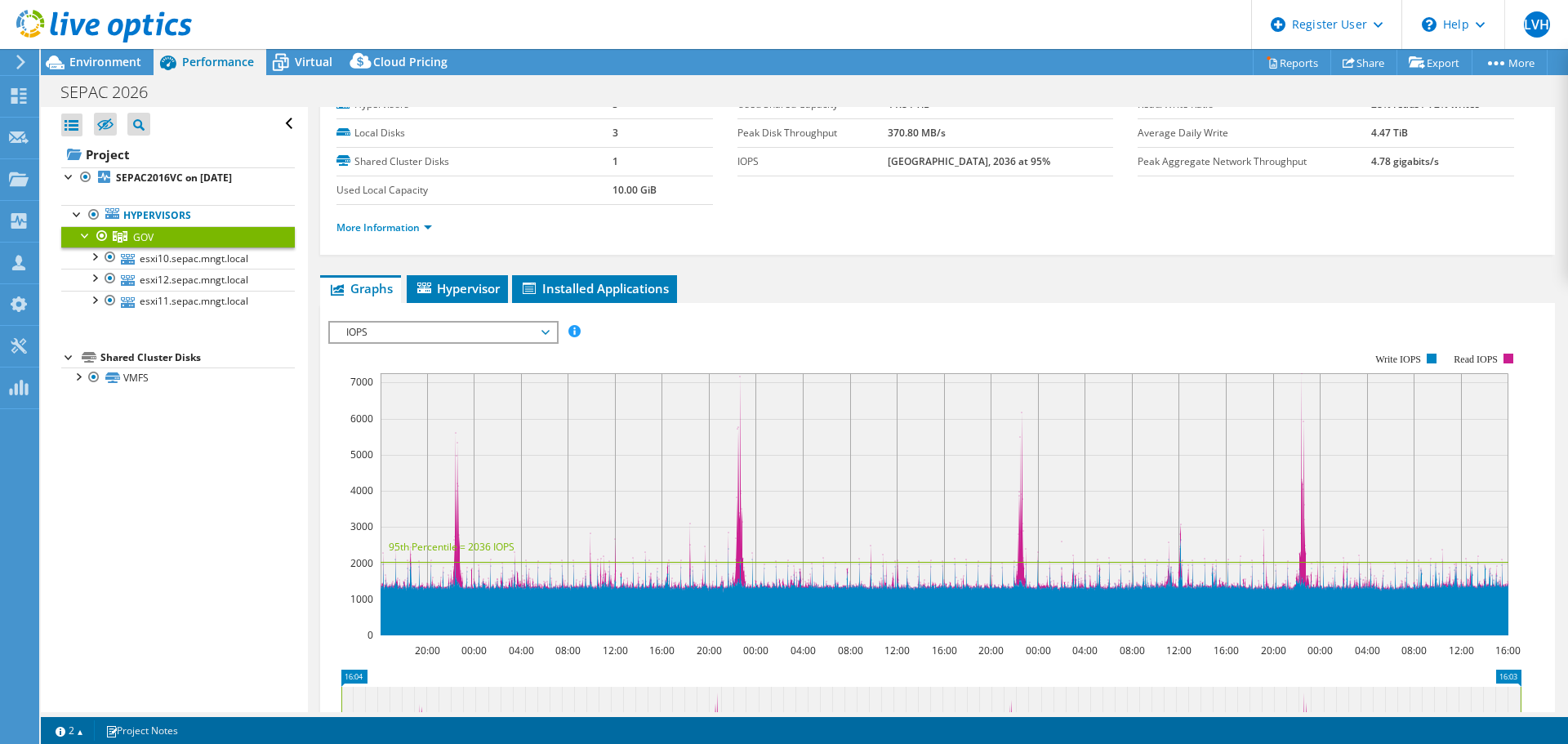
scroll to position [76, 0]
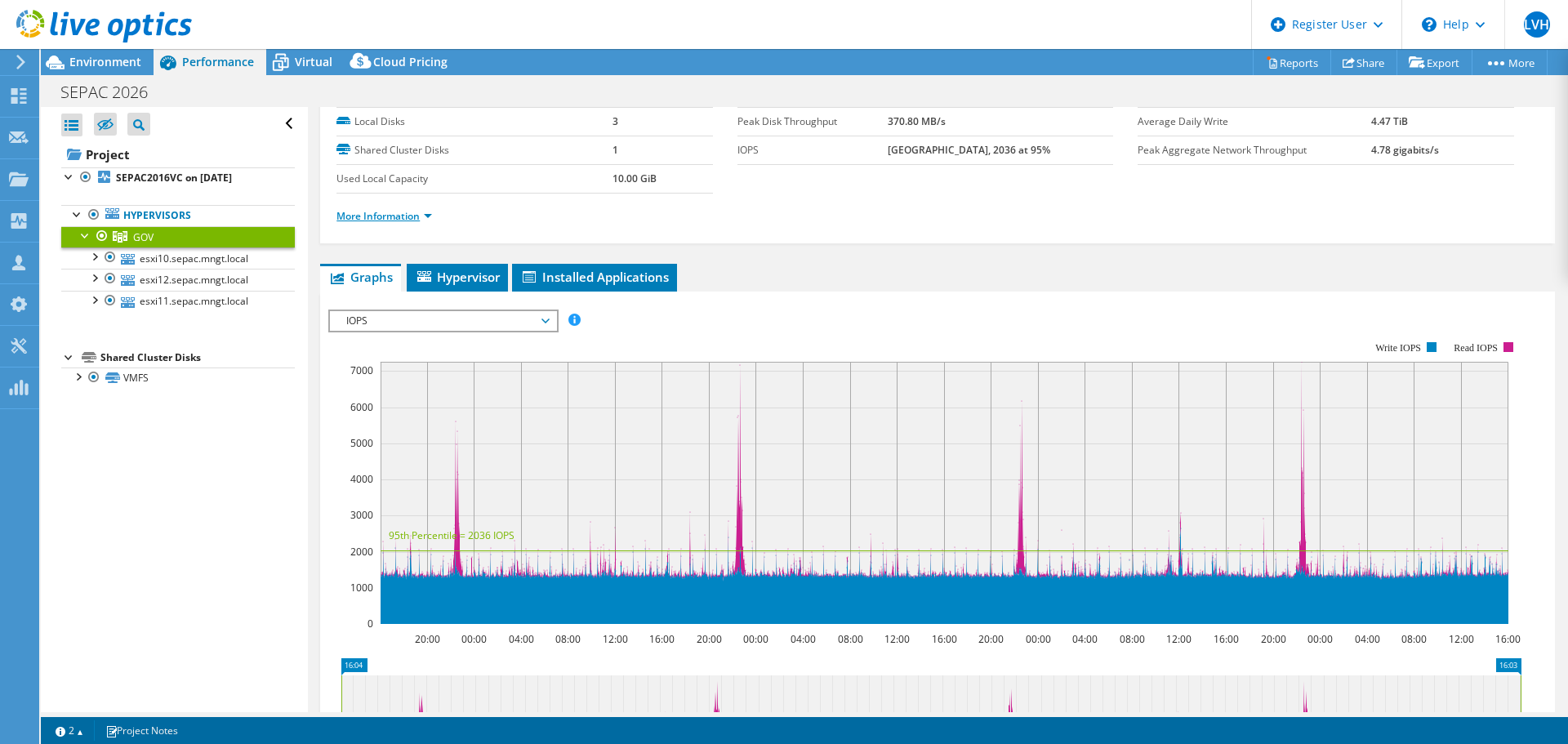
click at [375, 219] on link "More Information" at bounding box center [384, 215] width 95 height 13
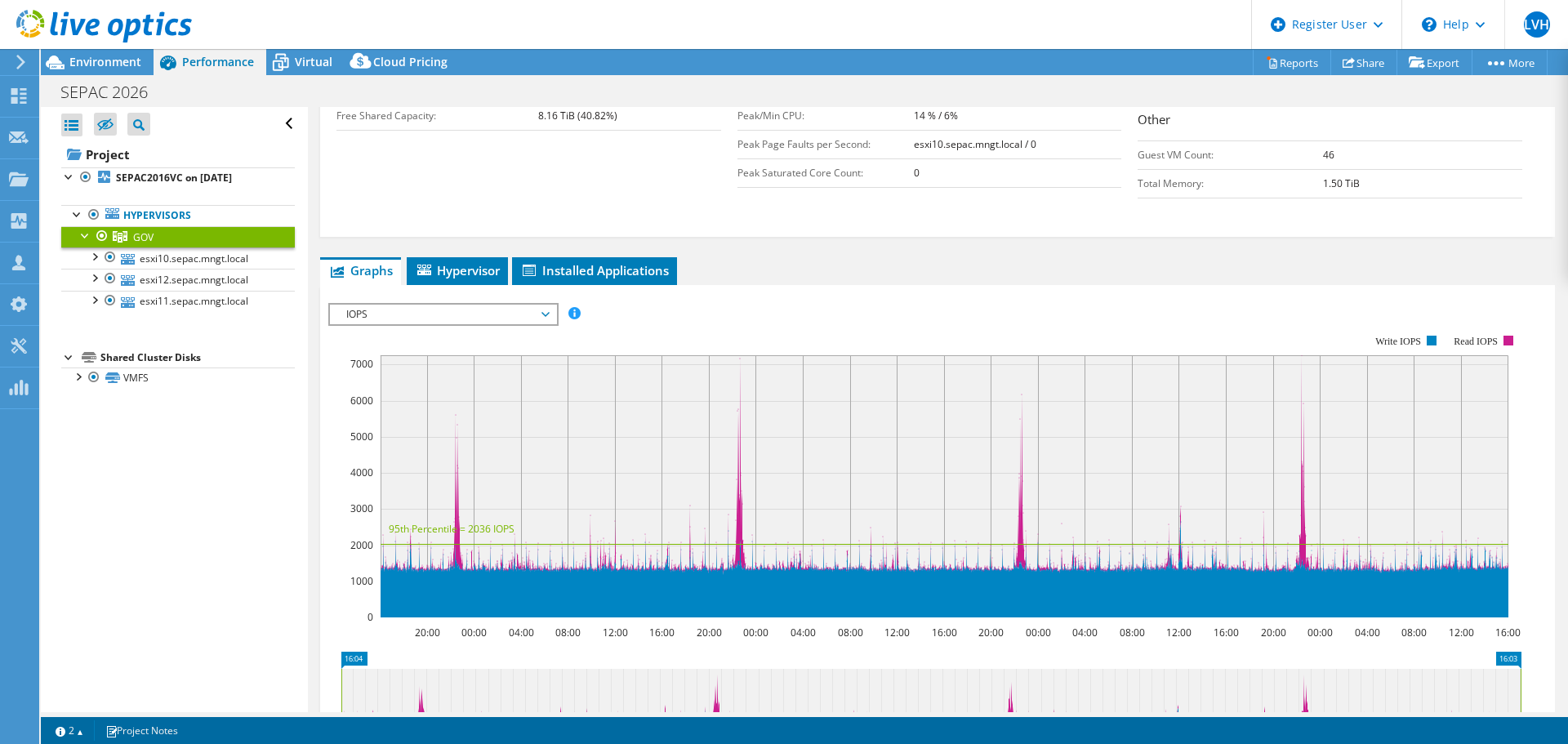
scroll to position [485, 0]
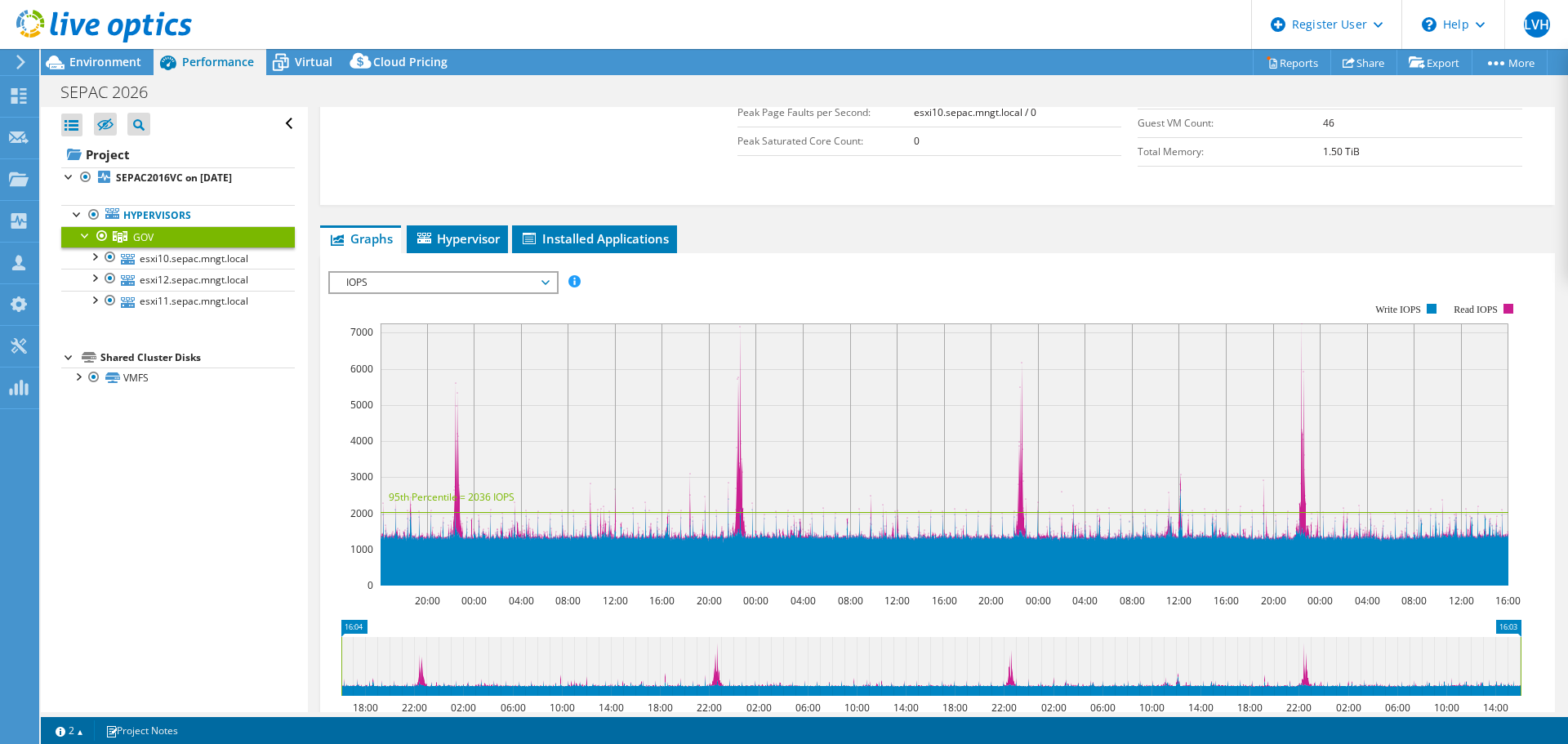
click at [444, 286] on span "IOPS" at bounding box center [444, 283] width 210 height 20
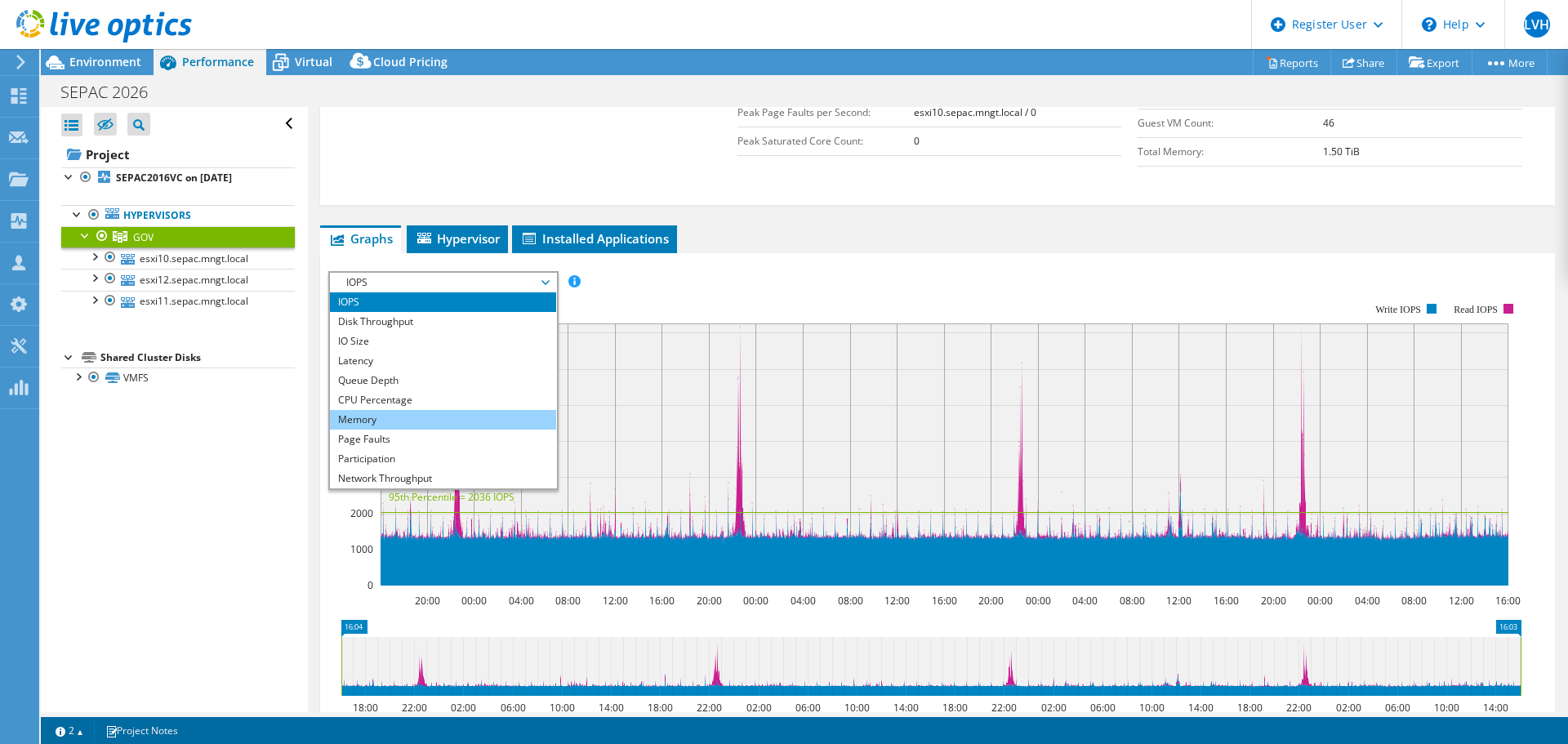
click at [396, 418] on li "Memory" at bounding box center [443, 420] width 226 height 20
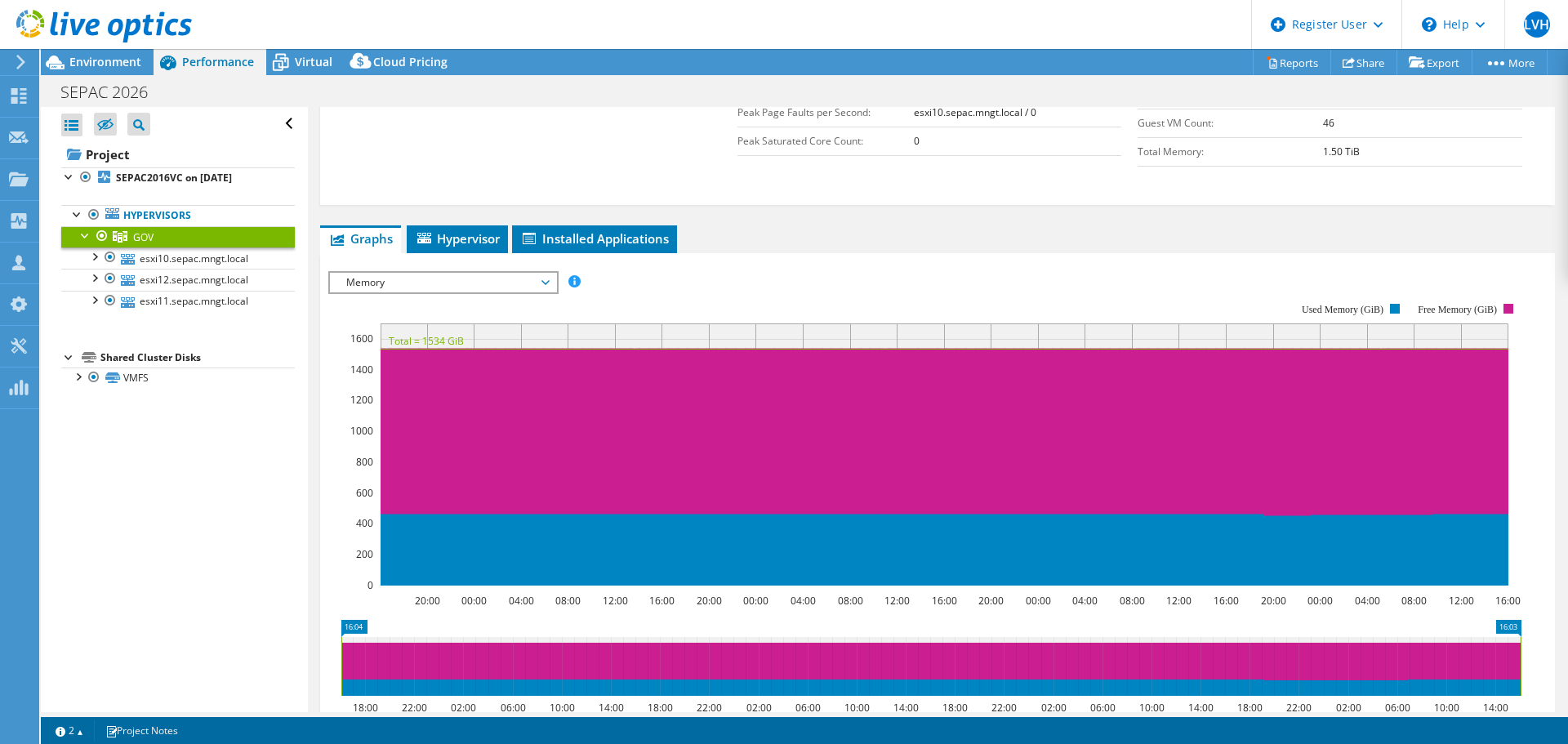
click at [467, 284] on span "Memory" at bounding box center [444, 283] width 210 height 20
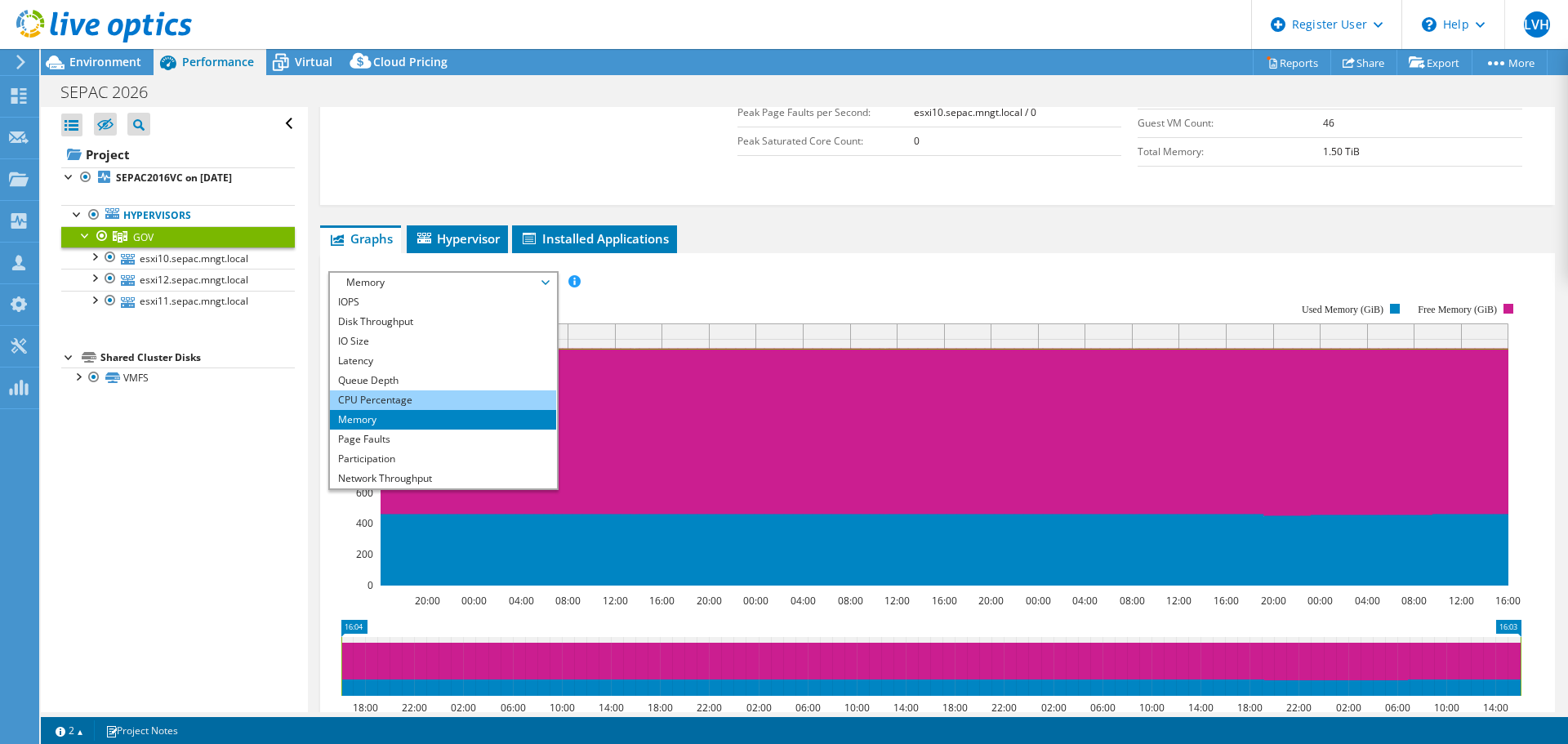
click at [415, 392] on li "CPU Percentage" at bounding box center [443, 400] width 226 height 20
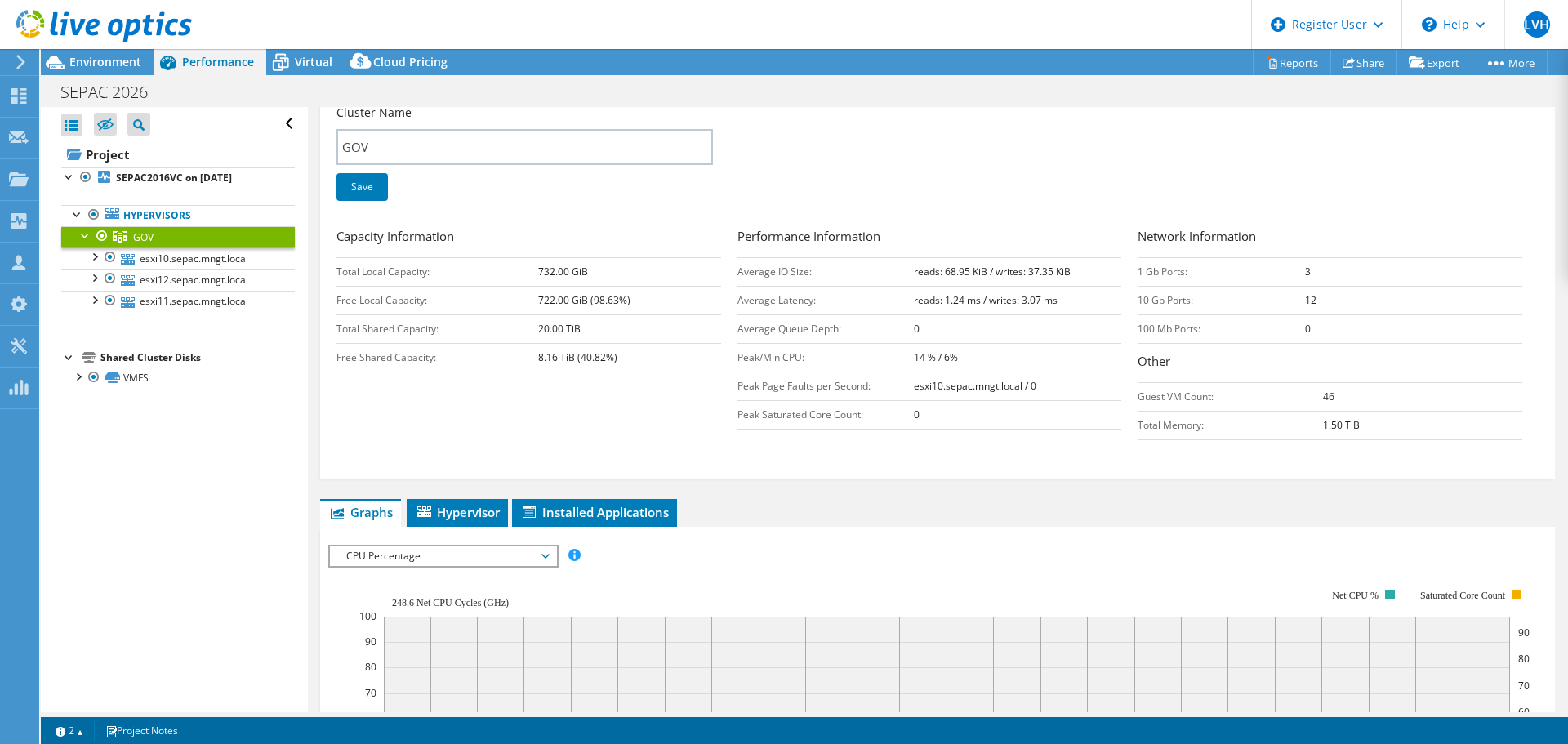
scroll to position [0, 0]
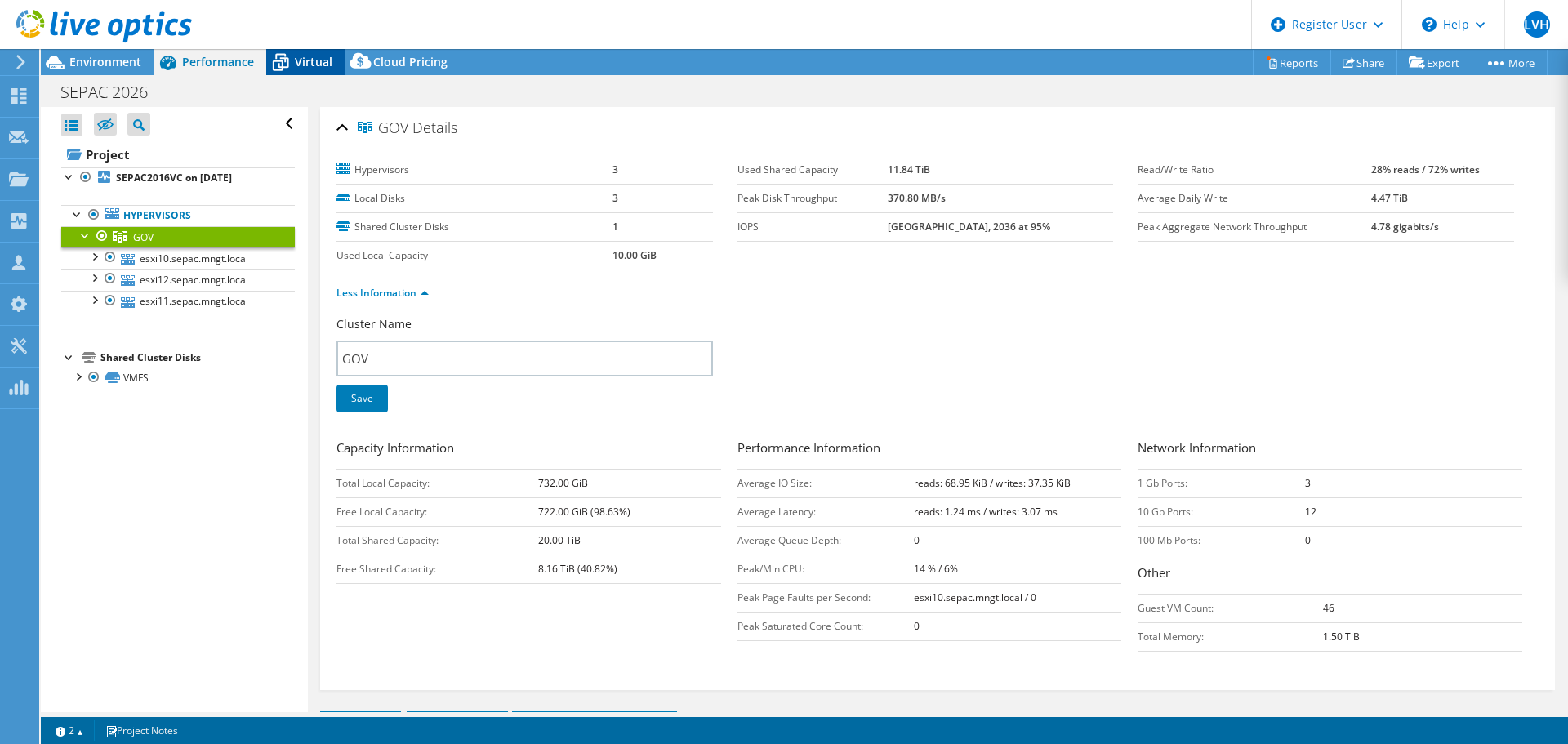
click at [294, 68] on icon at bounding box center [280, 63] width 29 height 29
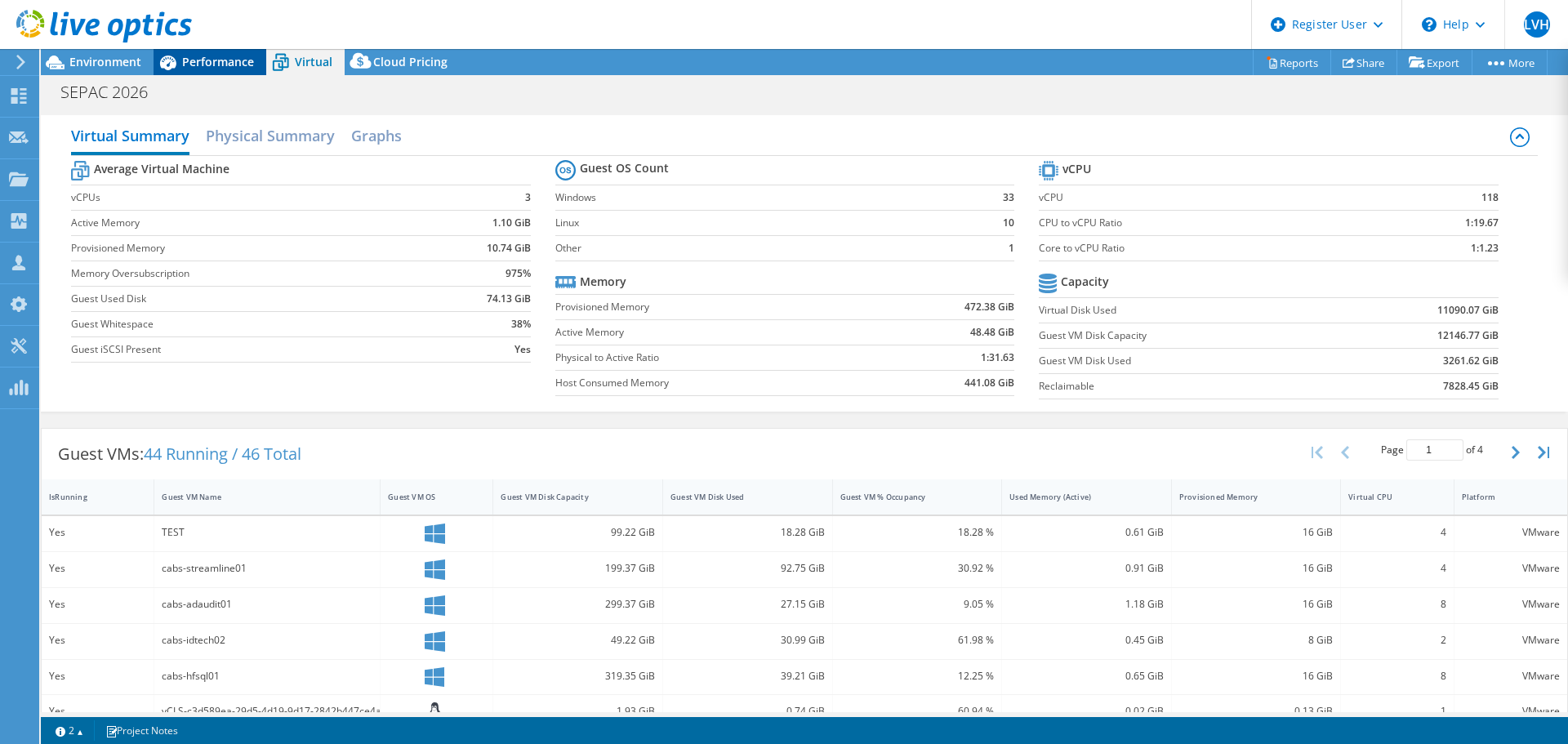
click at [232, 67] on span "Performance" at bounding box center [218, 61] width 72 height 15
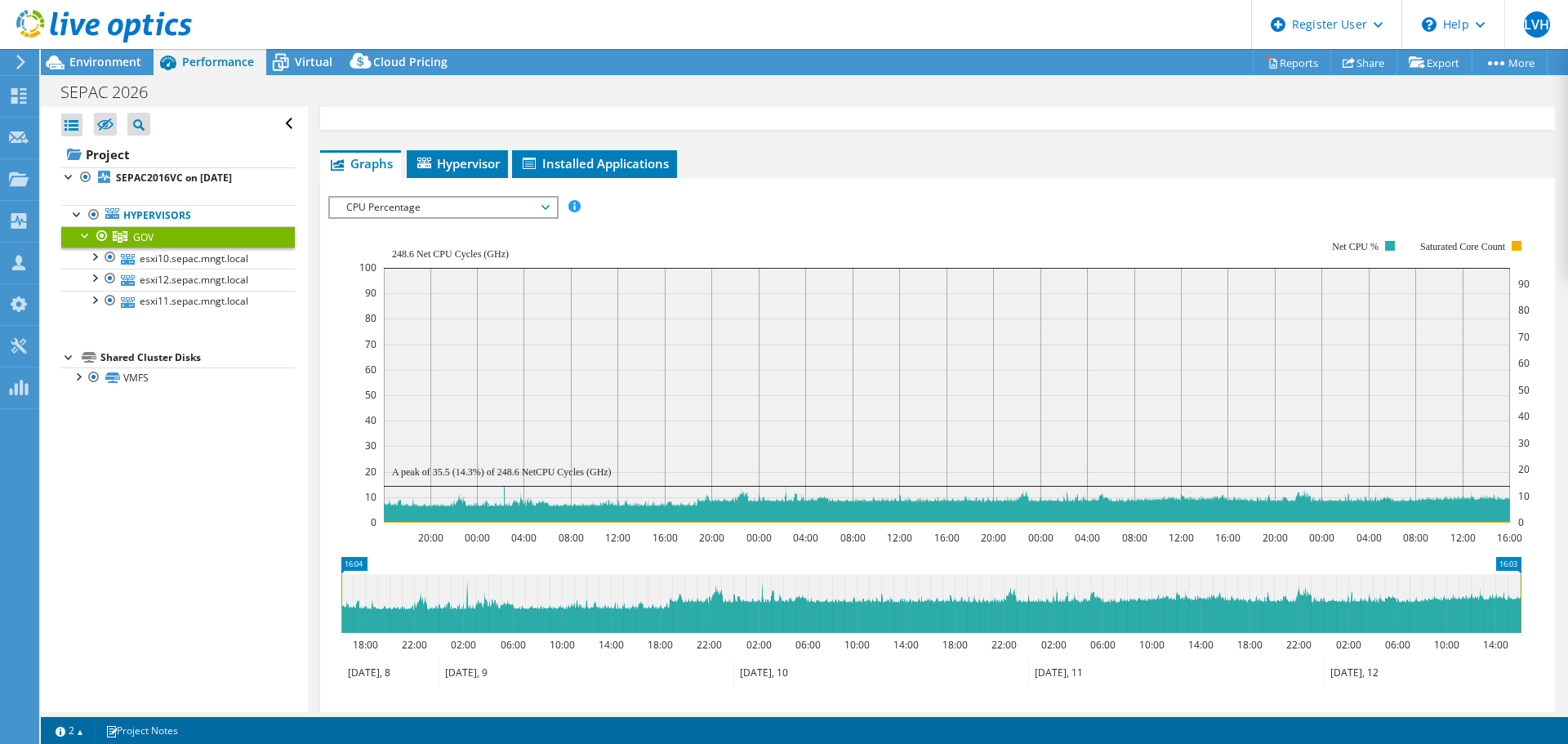
scroll to position [490, 0]
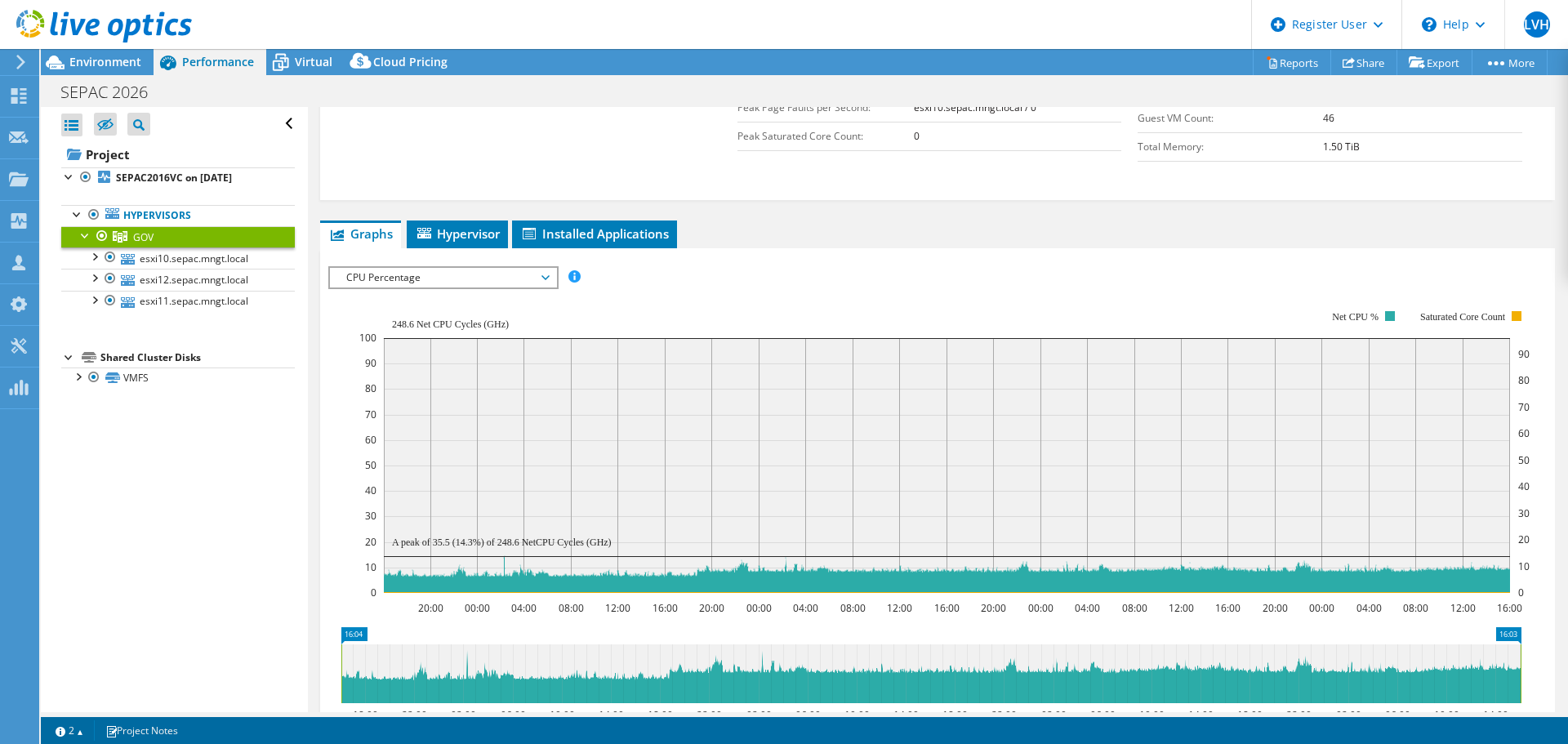
click at [457, 279] on span "CPU Percentage" at bounding box center [444, 277] width 210 height 20
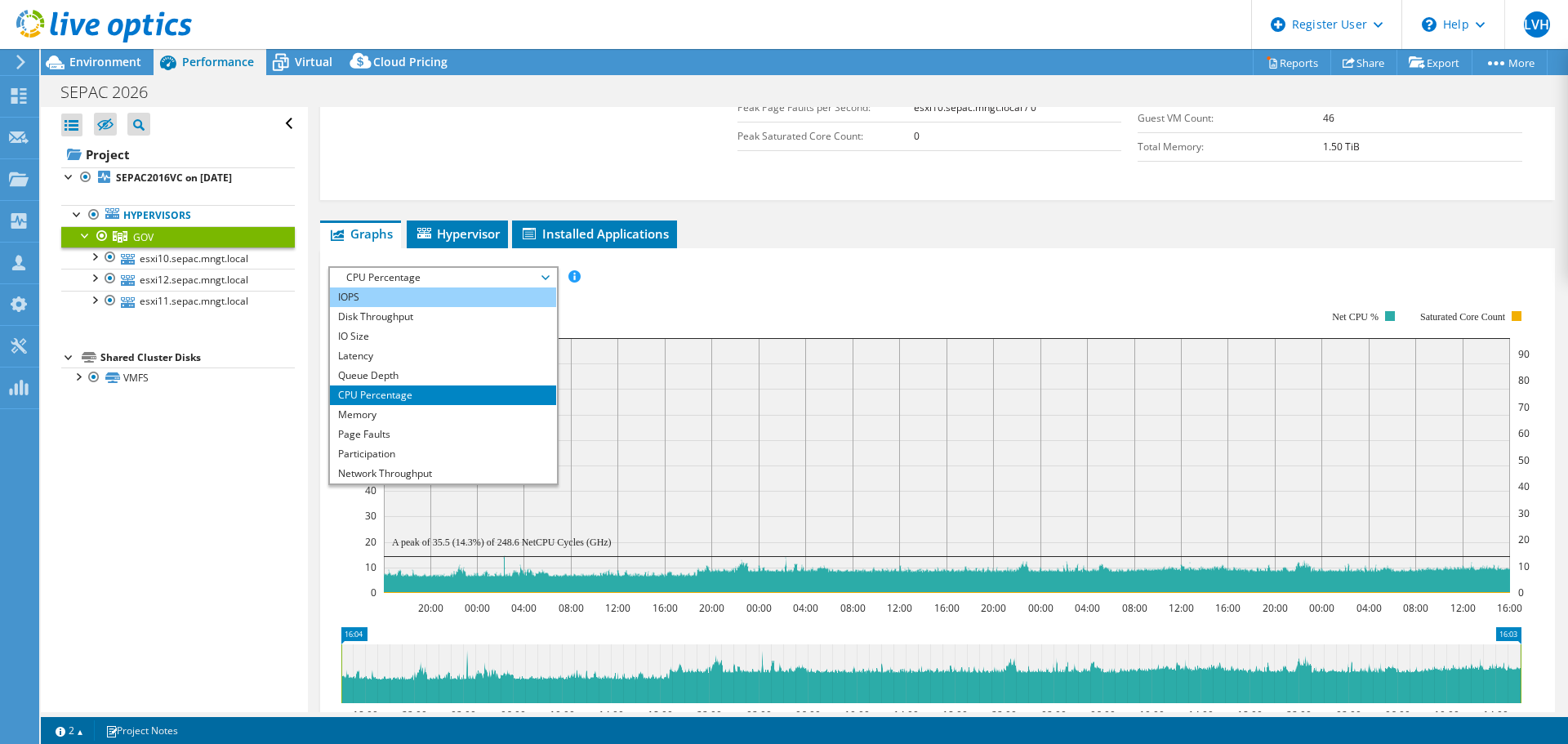
click at [389, 295] on li "IOPS" at bounding box center [443, 297] width 226 height 20
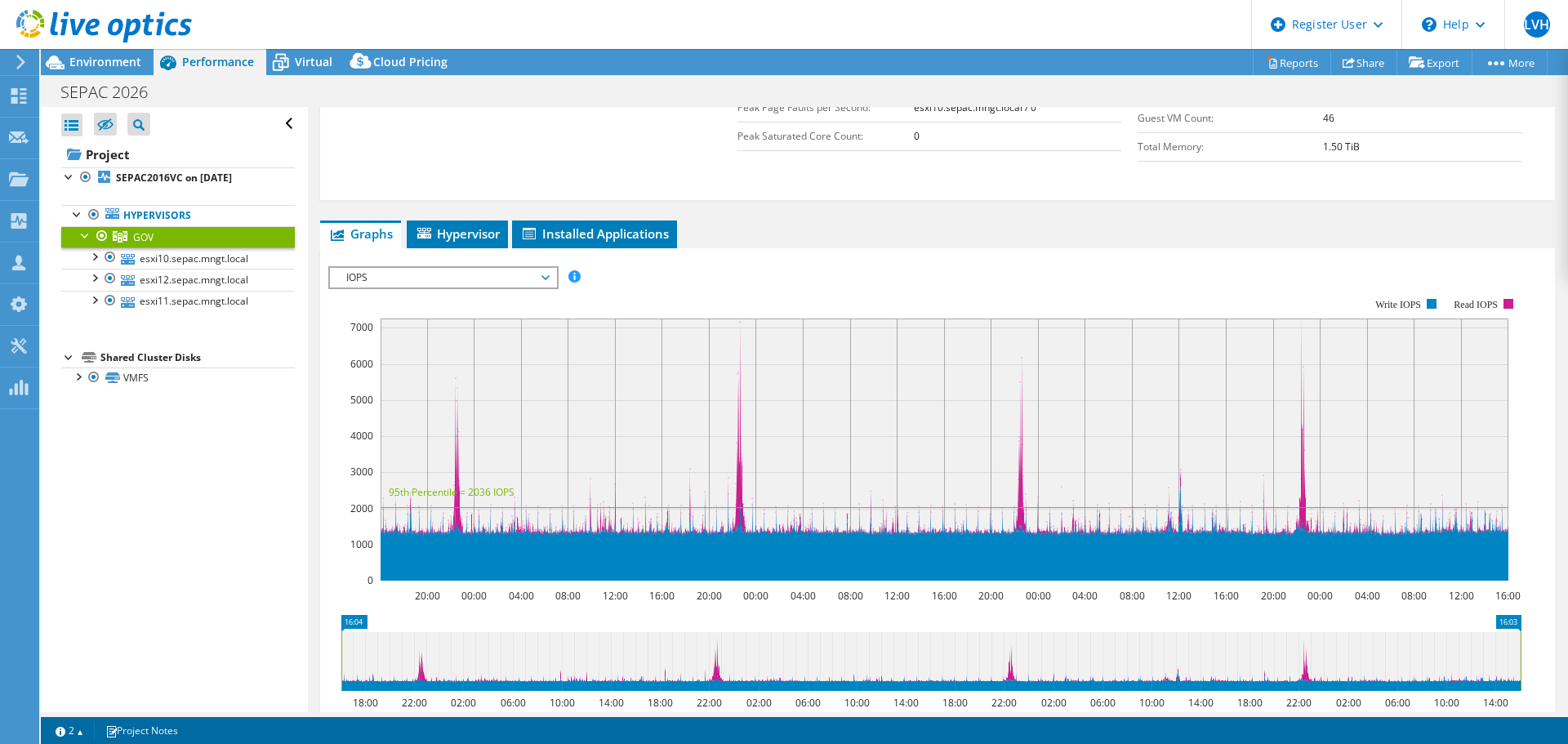
click at [440, 280] on span "IOPS" at bounding box center [444, 277] width 210 height 20
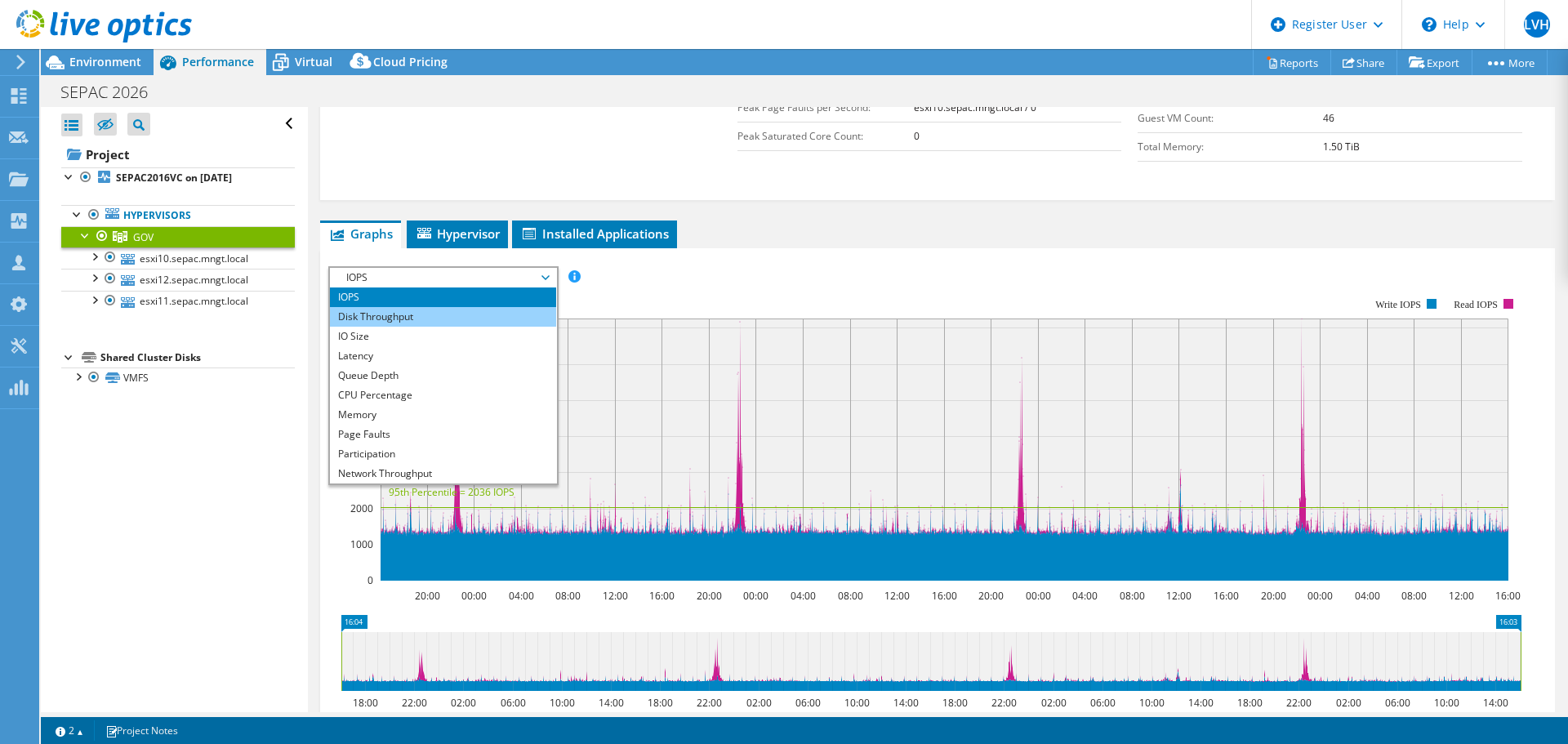
click at [428, 309] on li "Disk Throughput" at bounding box center [443, 317] width 226 height 20
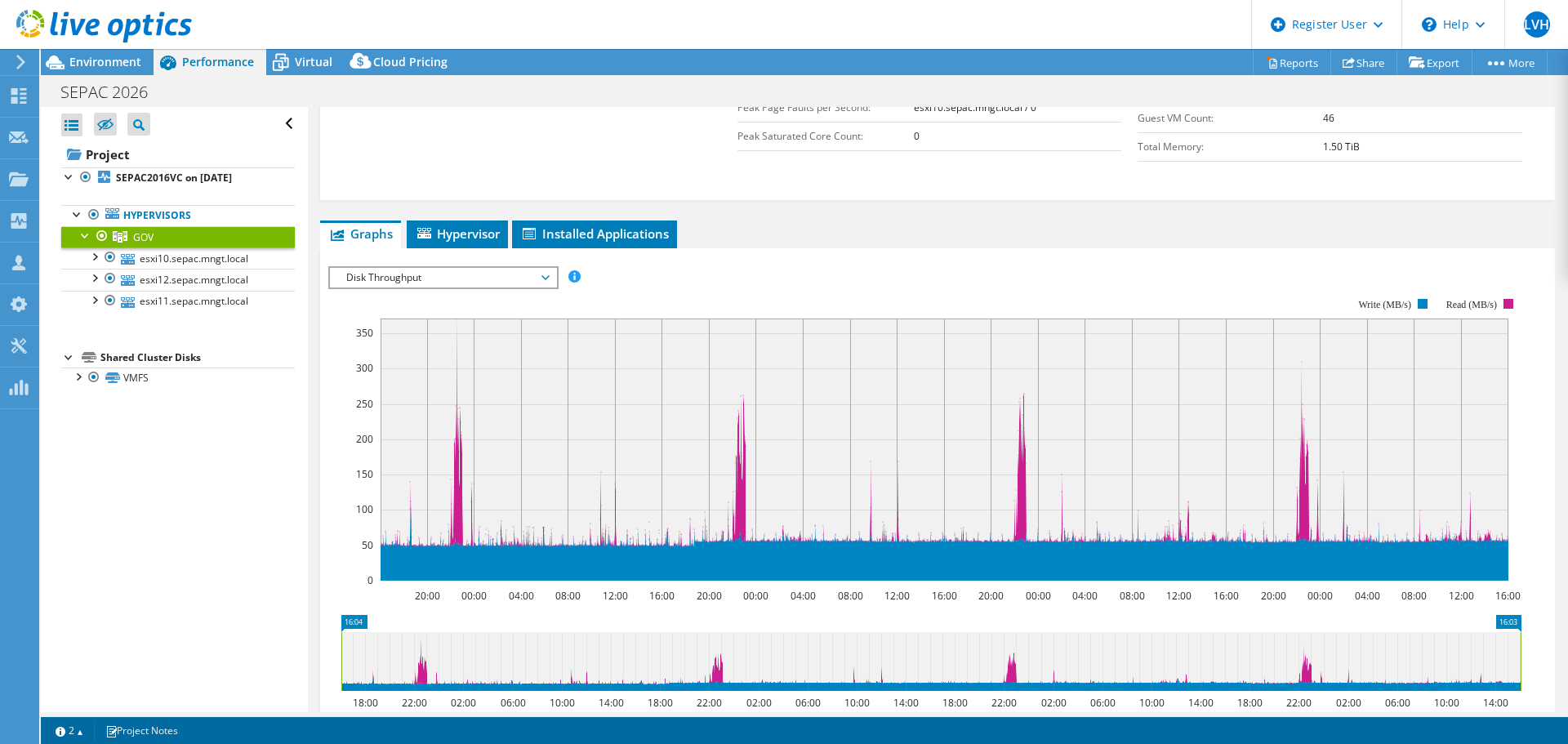
click at [428, 275] on span "Disk Throughput" at bounding box center [444, 277] width 210 height 20
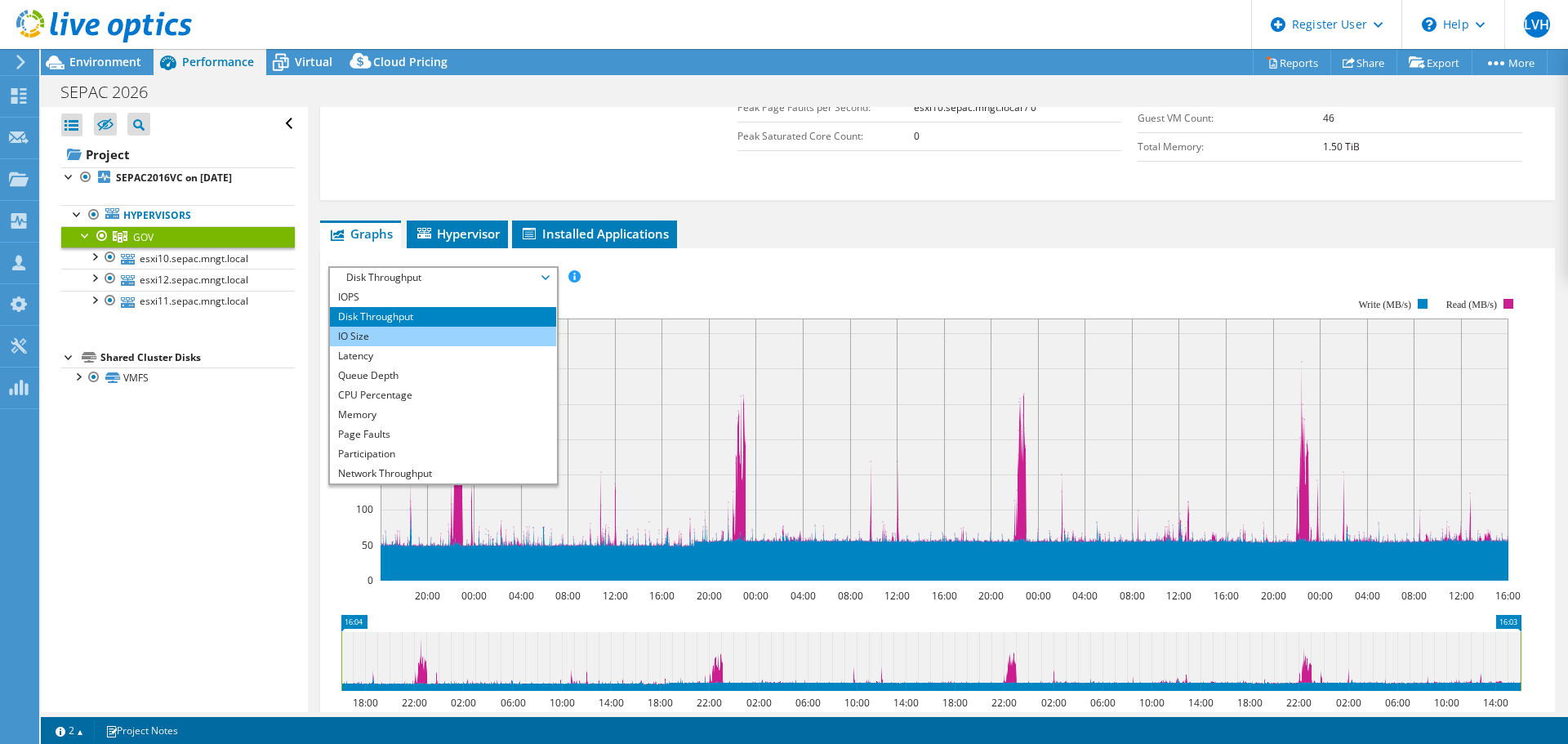
click at [419, 328] on li "IO Size" at bounding box center [443, 337] width 226 height 20
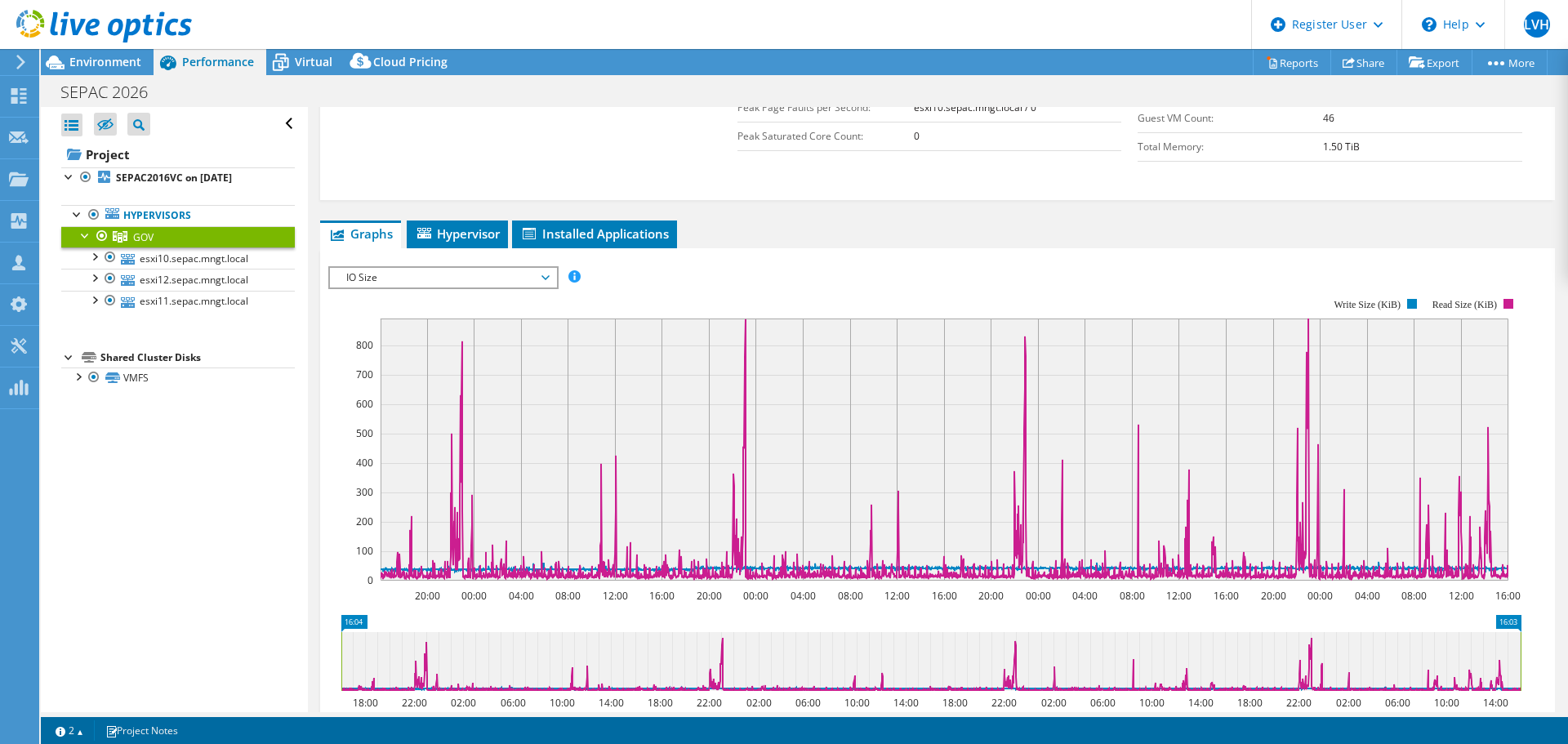
click at [399, 284] on span "IO Size" at bounding box center [444, 277] width 210 height 20
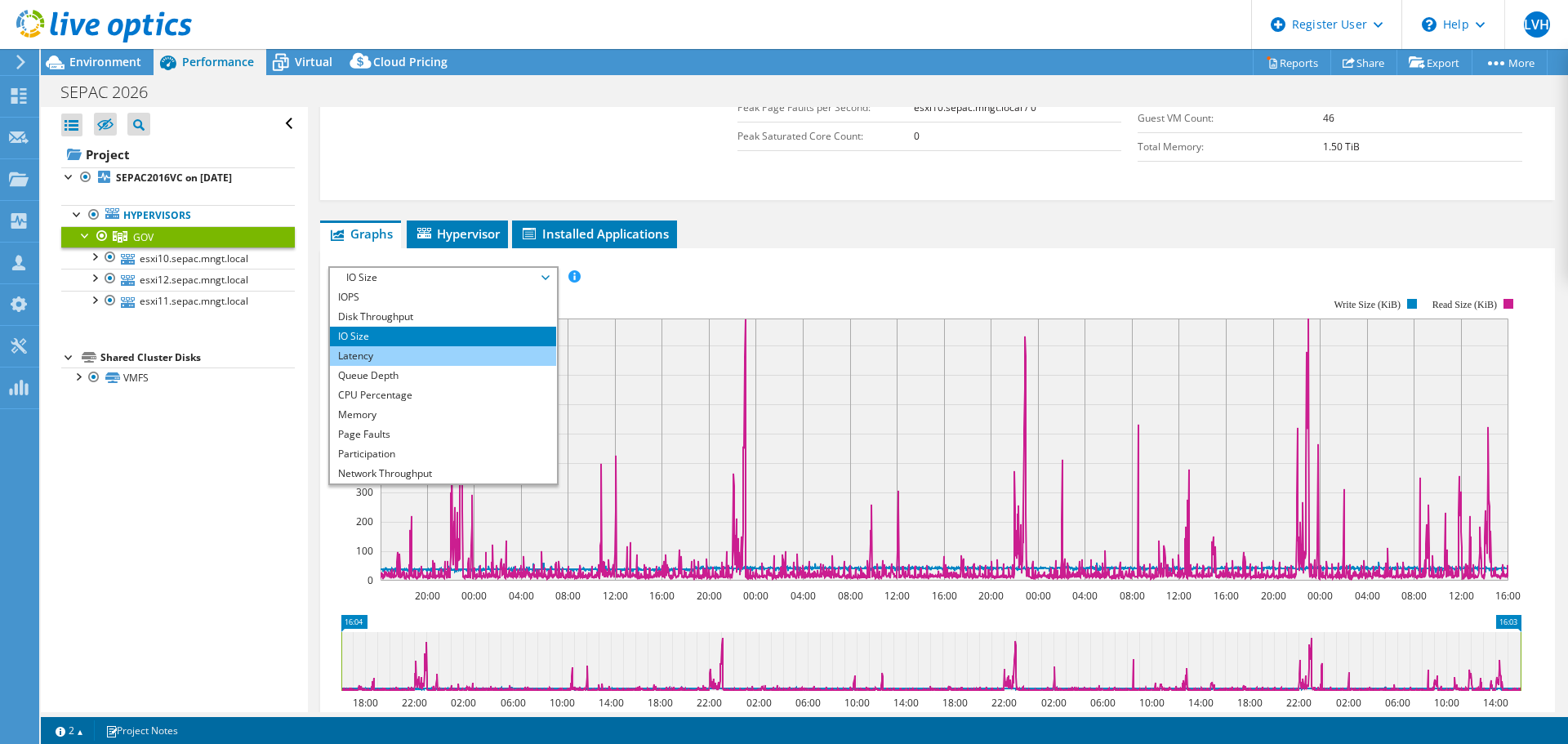
click at [392, 356] on li "Latency" at bounding box center [443, 356] width 226 height 20
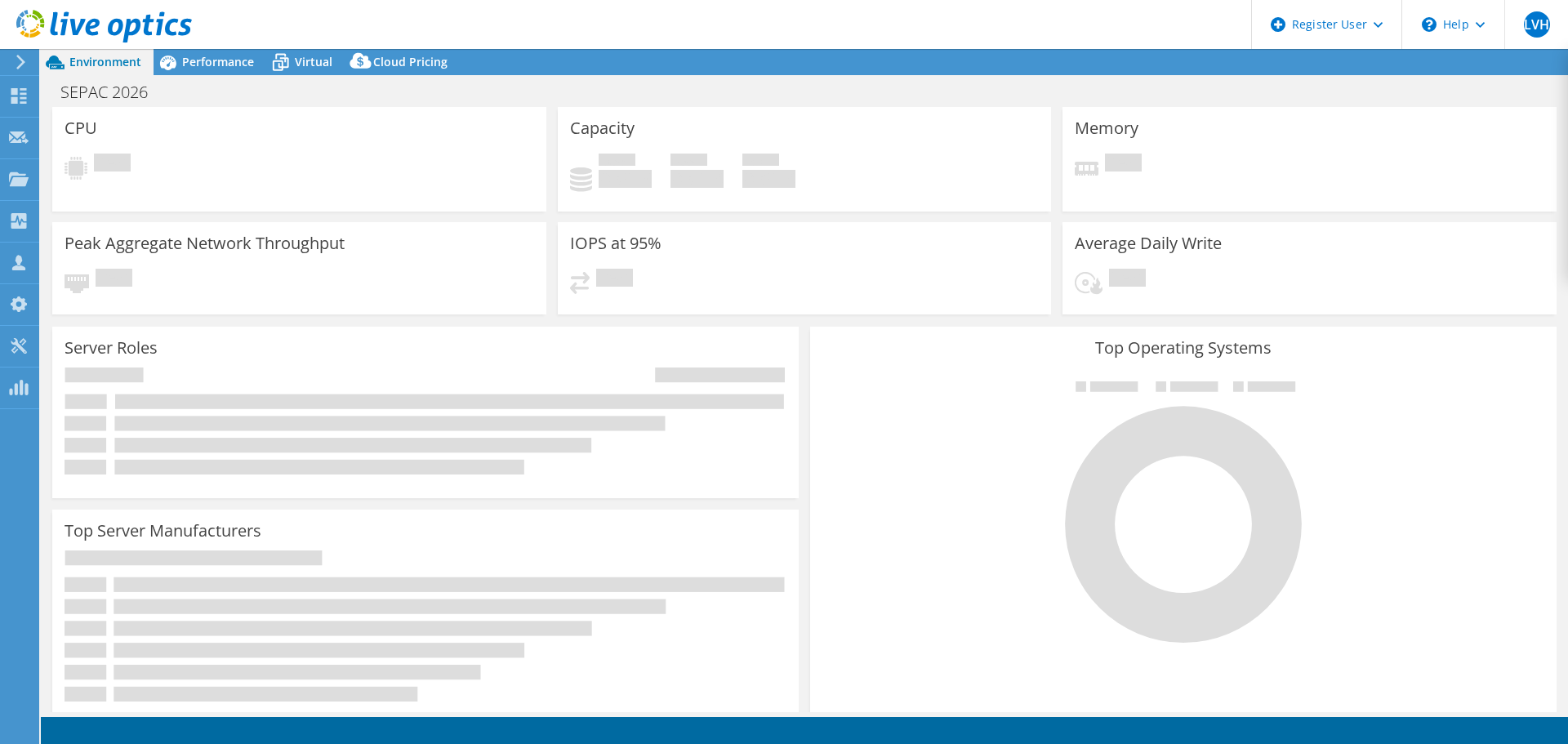
select select "USD"
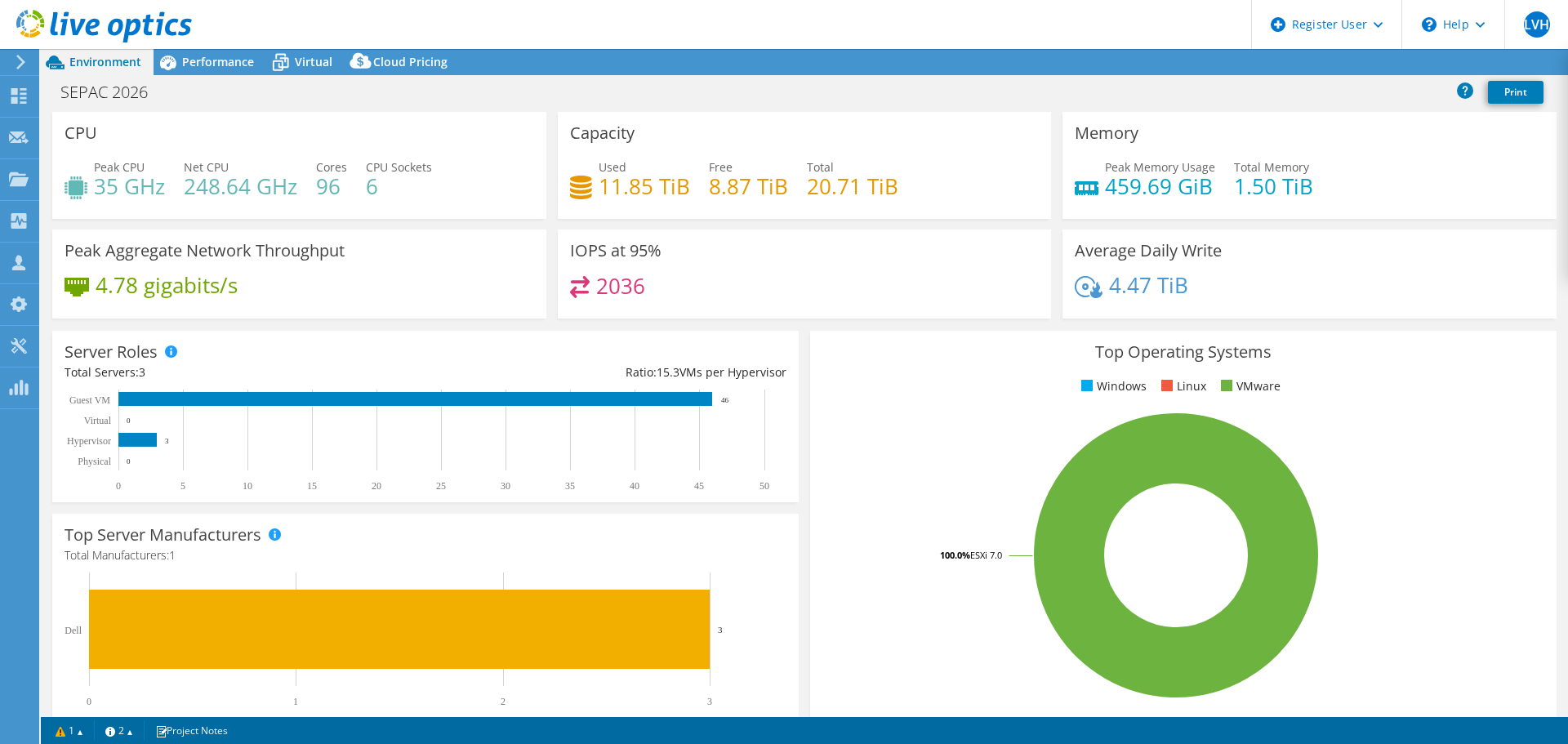
click at [225, 39] on header "LVH Dell User Laurent Van Hoorebeke Laurent.VanHoorebeke@Dell.com Dell My Profi…" at bounding box center [784, 24] width 1568 height 49
click at [212, 57] on span "Performance" at bounding box center [218, 61] width 72 height 15
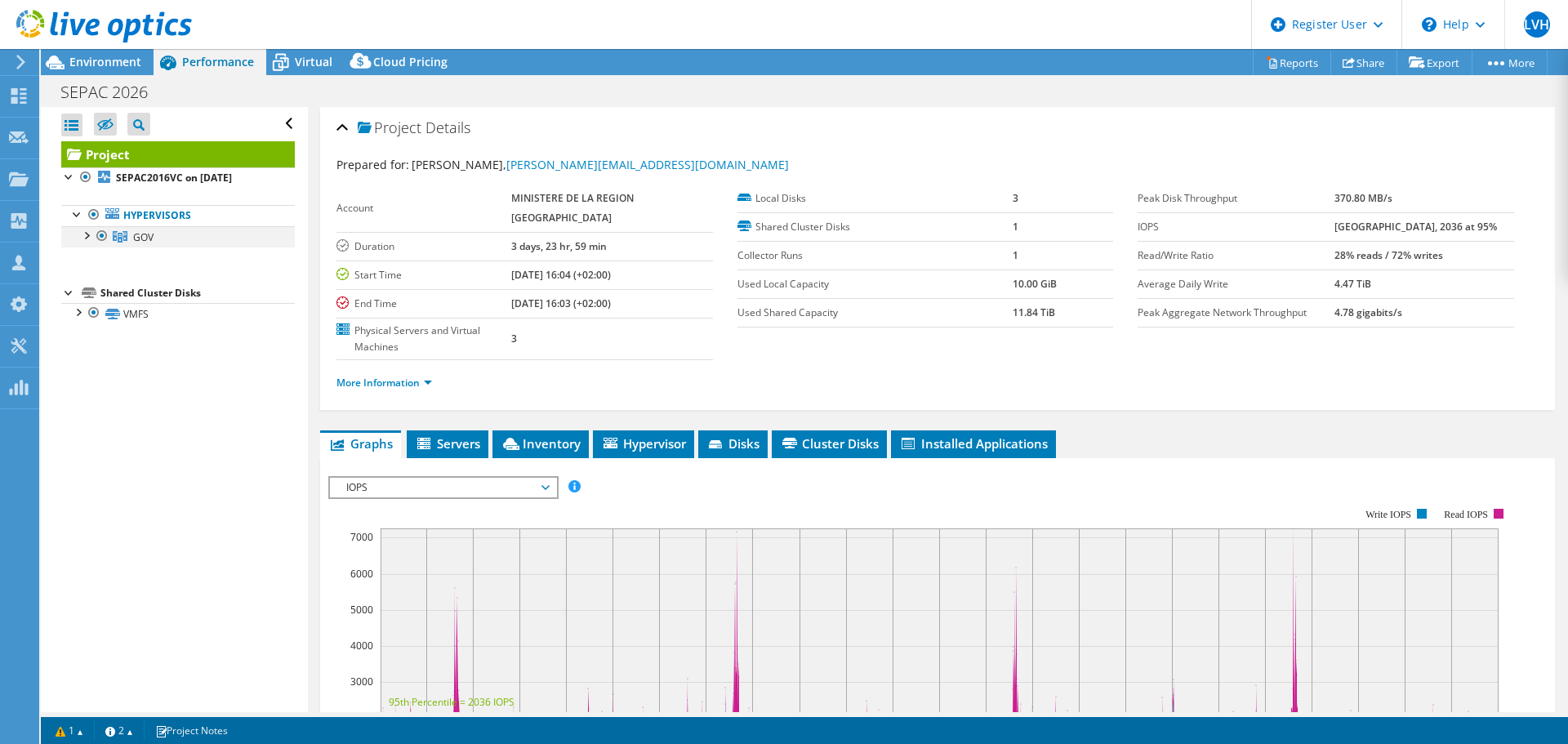
click at [86, 237] on div at bounding box center [85, 234] width 16 height 16
click at [142, 239] on span "GOV" at bounding box center [143, 236] width 21 height 13
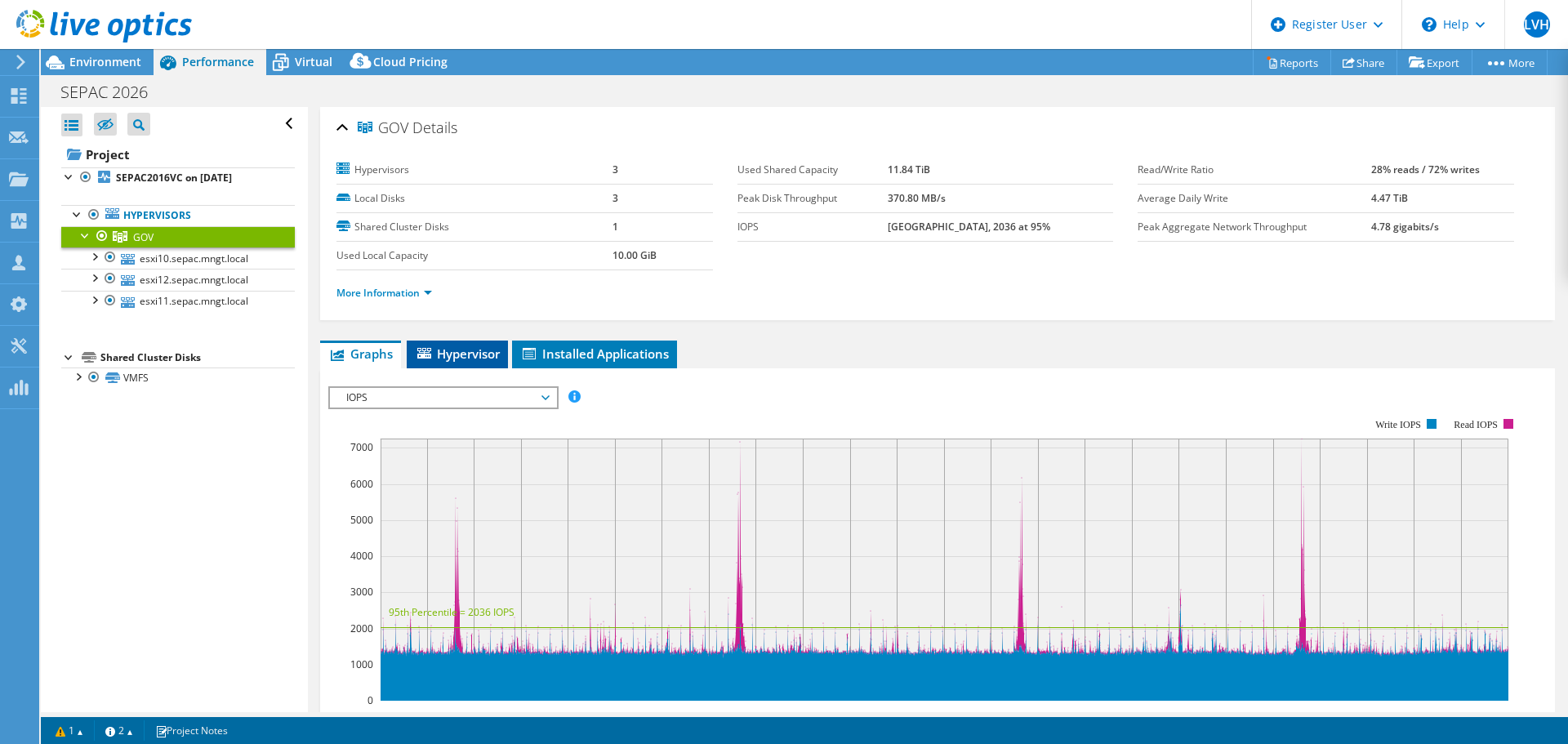
click at [459, 343] on li "Hypervisor" at bounding box center [457, 354] width 101 height 28
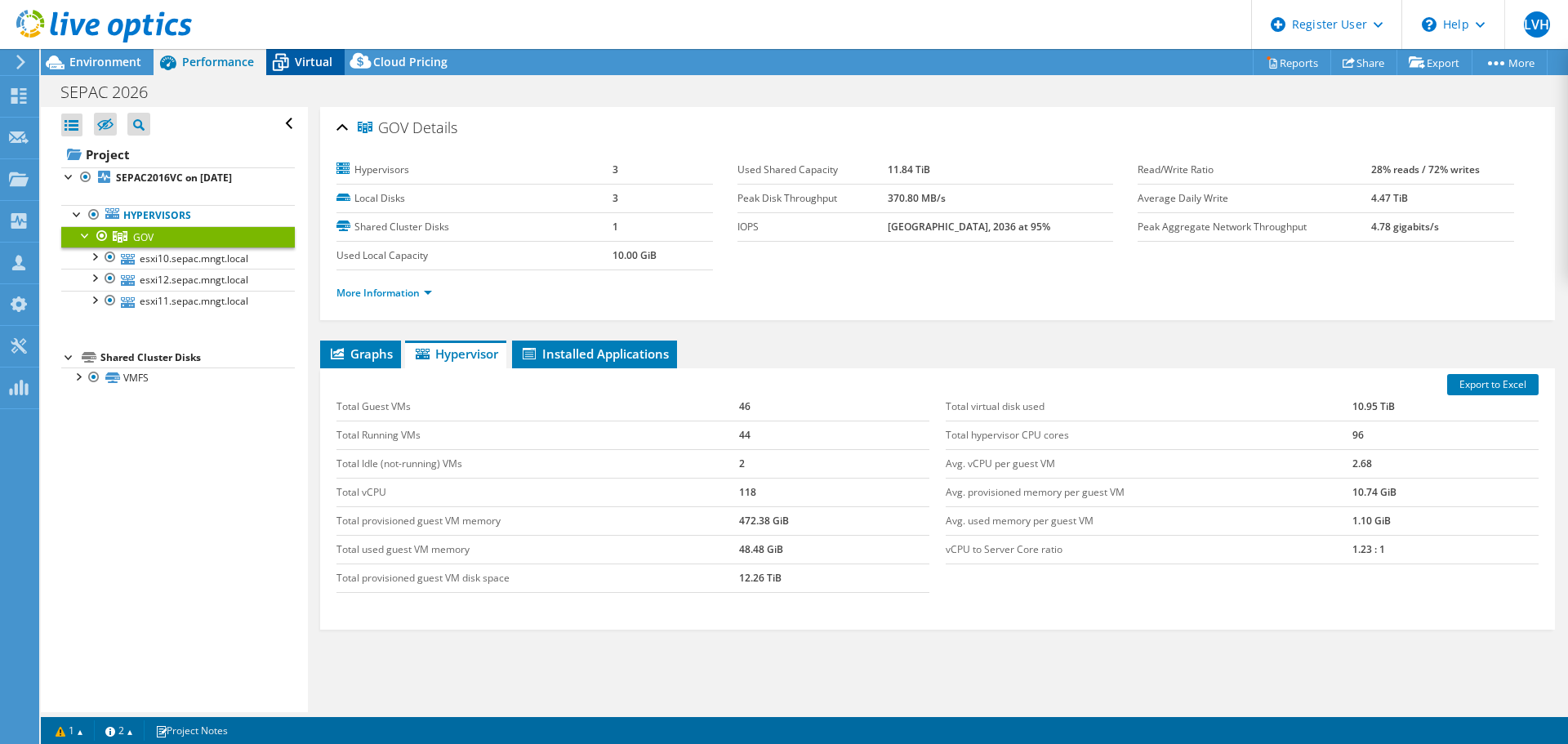
click at [324, 67] on span "Virtual" at bounding box center [313, 61] width 38 height 15
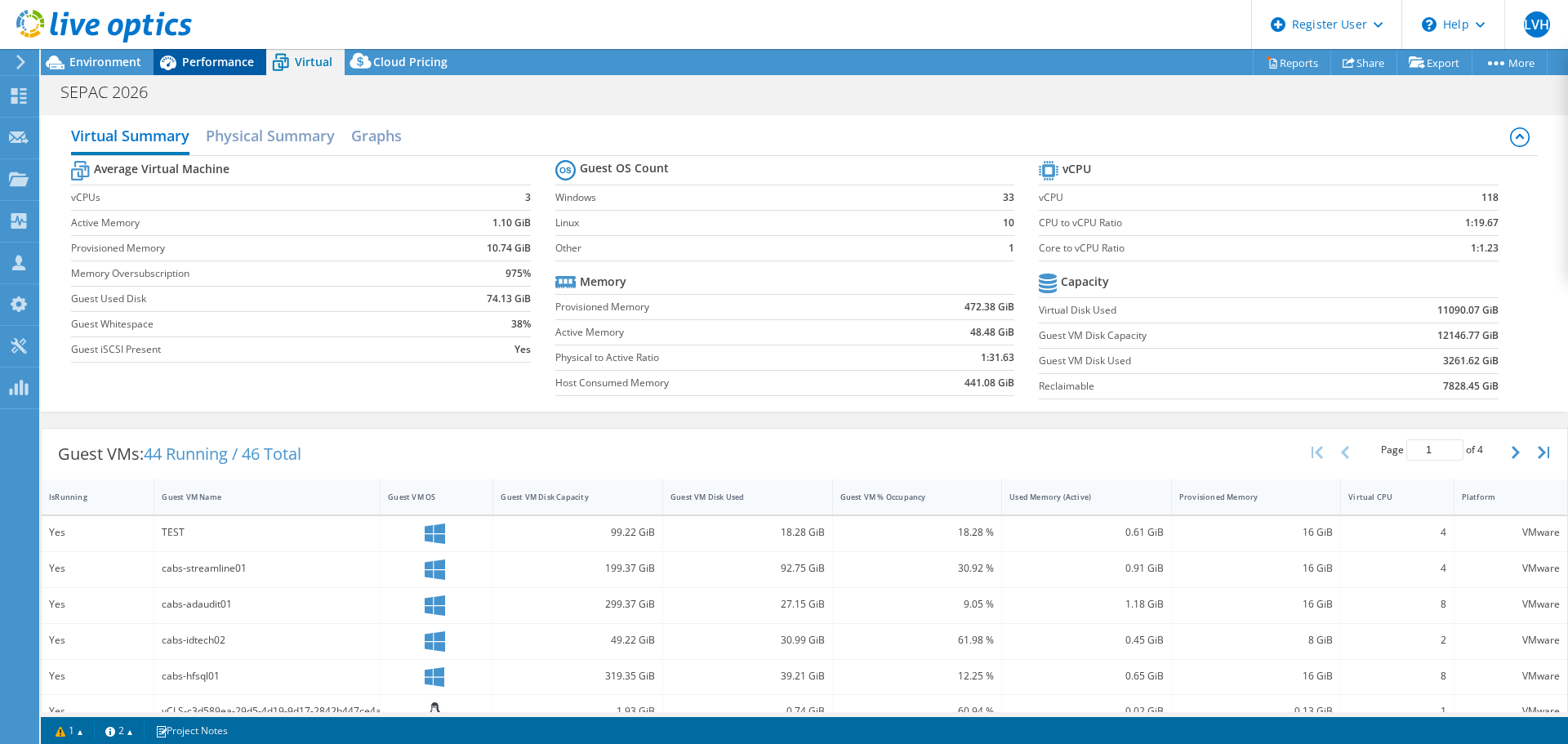
click at [225, 58] on span "Performance" at bounding box center [218, 61] width 72 height 15
